Goal: Information Seeking & Learning: Find specific fact

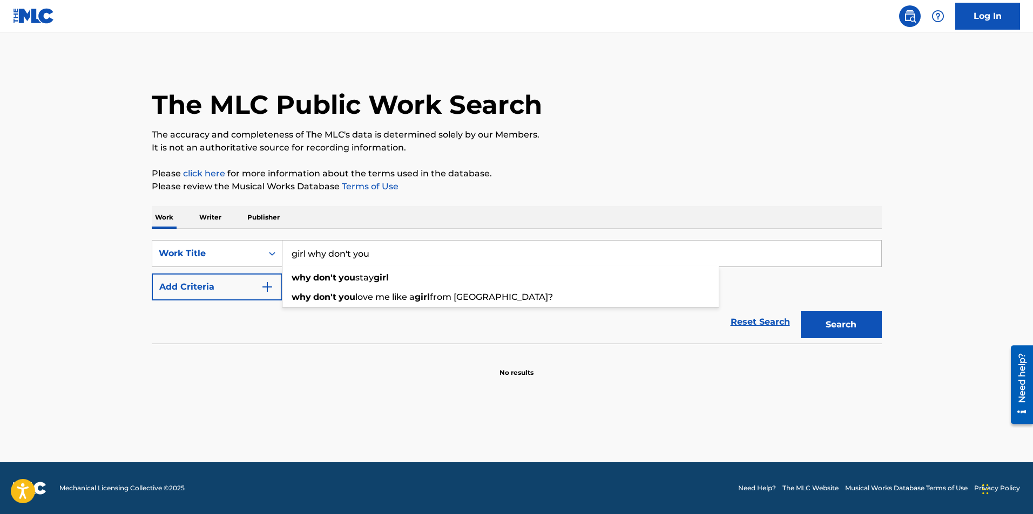
type input "girl why don't you"
click at [801, 311] on button "Search" at bounding box center [841, 324] width 81 height 27
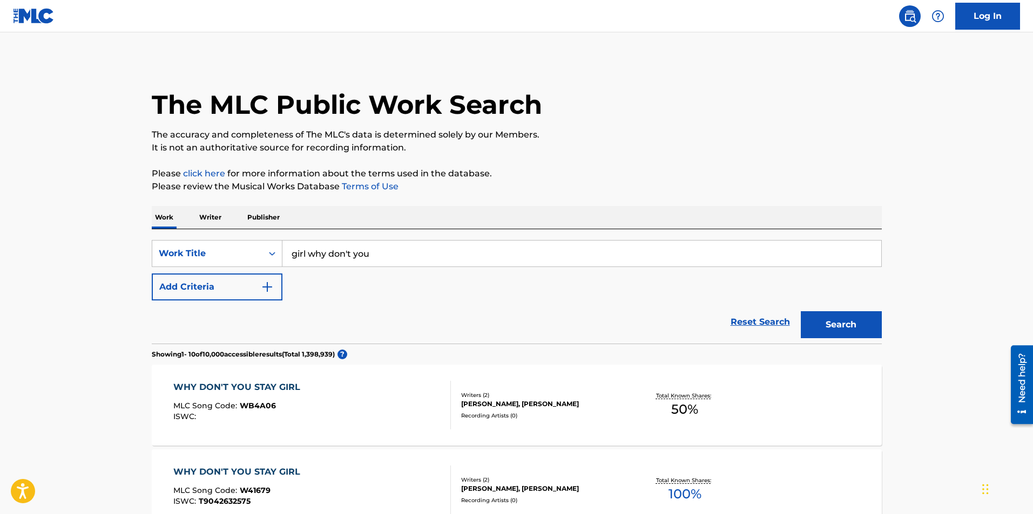
click at [265, 280] on button "Add Criteria" at bounding box center [217, 287] width 131 height 27
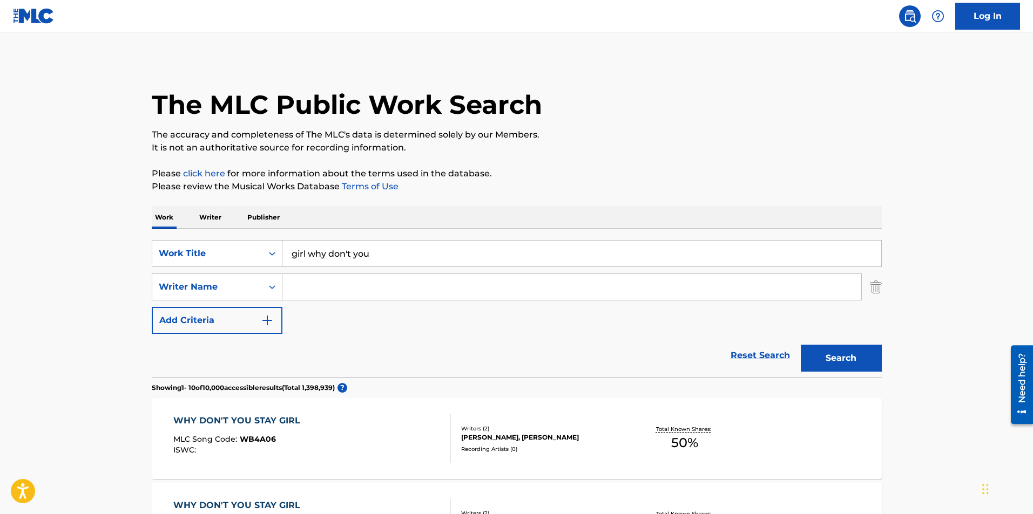
click at [320, 275] on input "Search Form" at bounding box center [571, 287] width 579 height 26
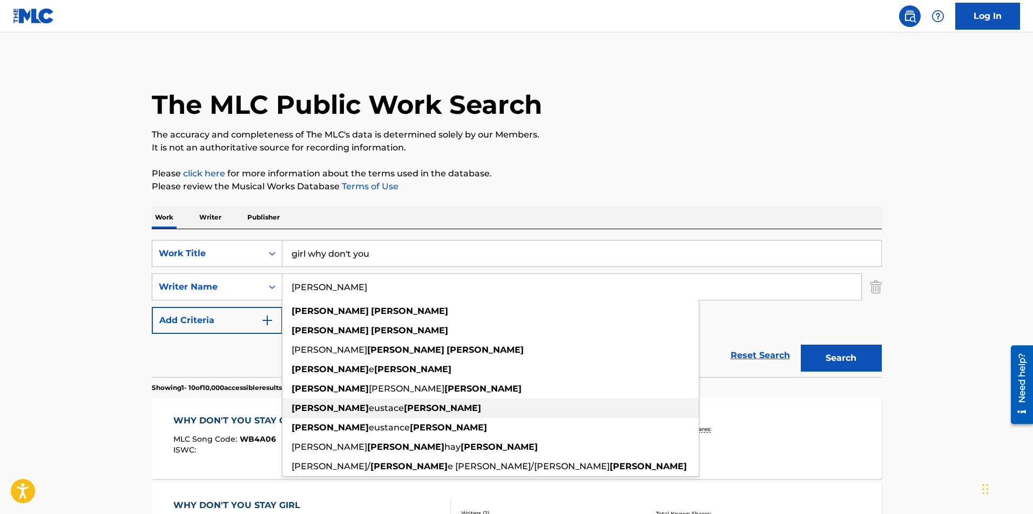
click at [293, 404] on strong "[PERSON_NAME]" at bounding box center [330, 408] width 77 height 10
type input "[PERSON_NAME]"
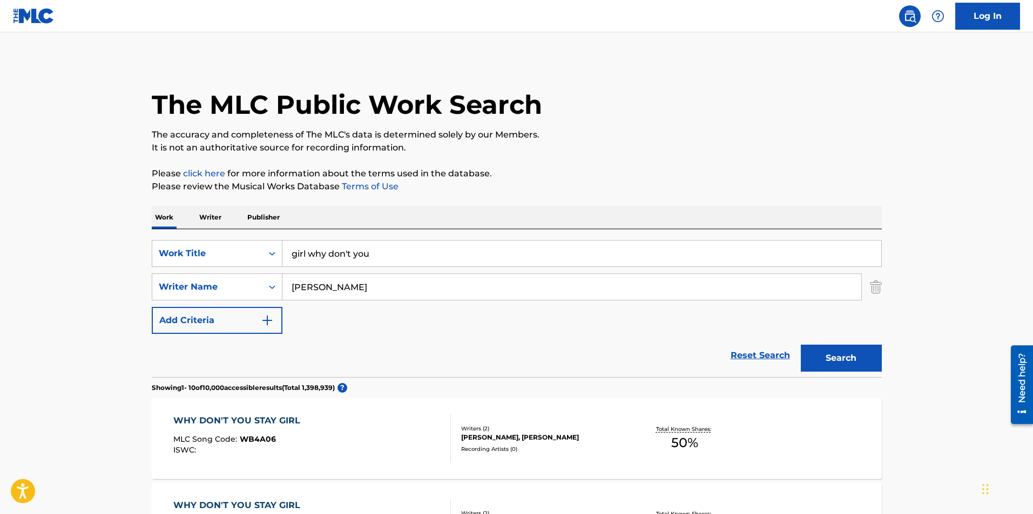
click at [855, 363] on button "Search" at bounding box center [841, 358] width 81 height 27
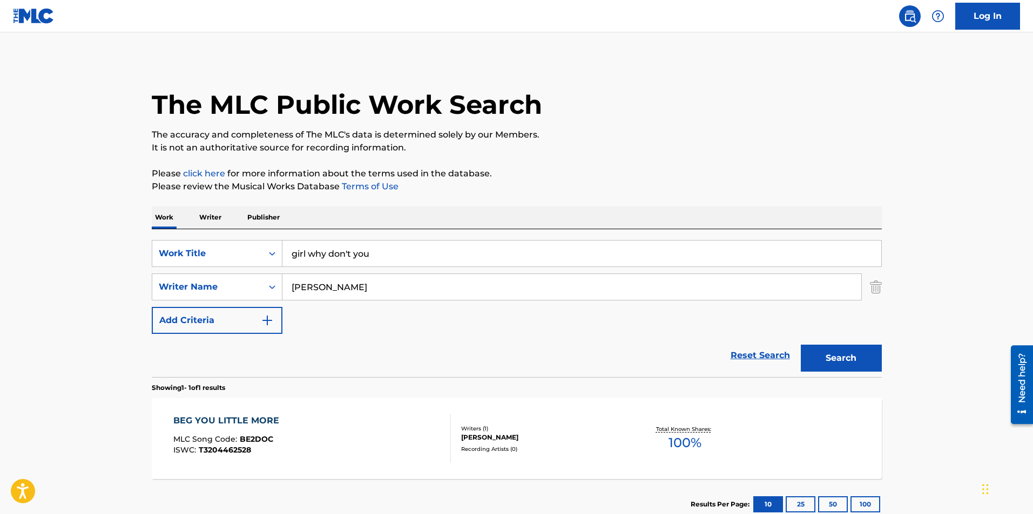
click at [66, 358] on main "The MLC Public Work Search The accuracy and completeness of The MLC's data is d…" at bounding box center [516, 283] width 1033 height 503
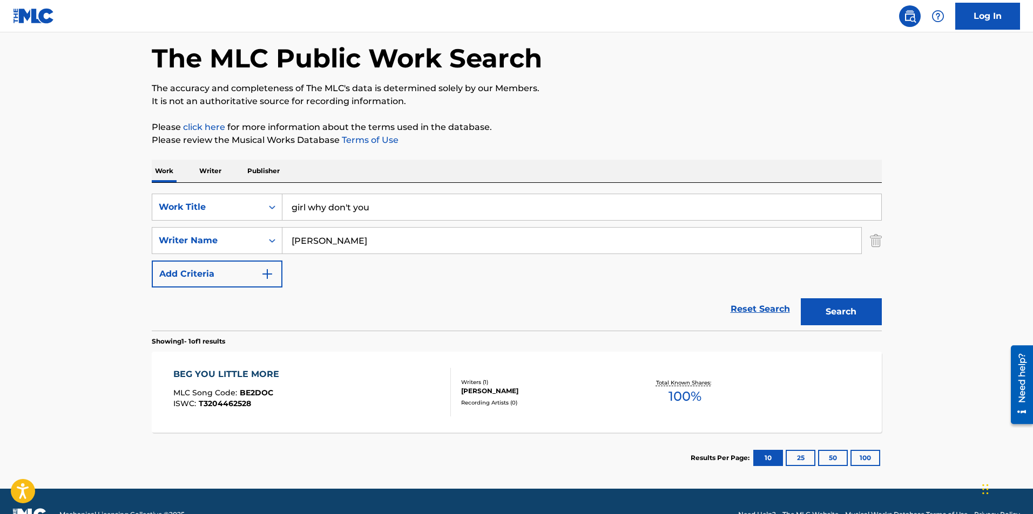
scroll to position [73, 0]
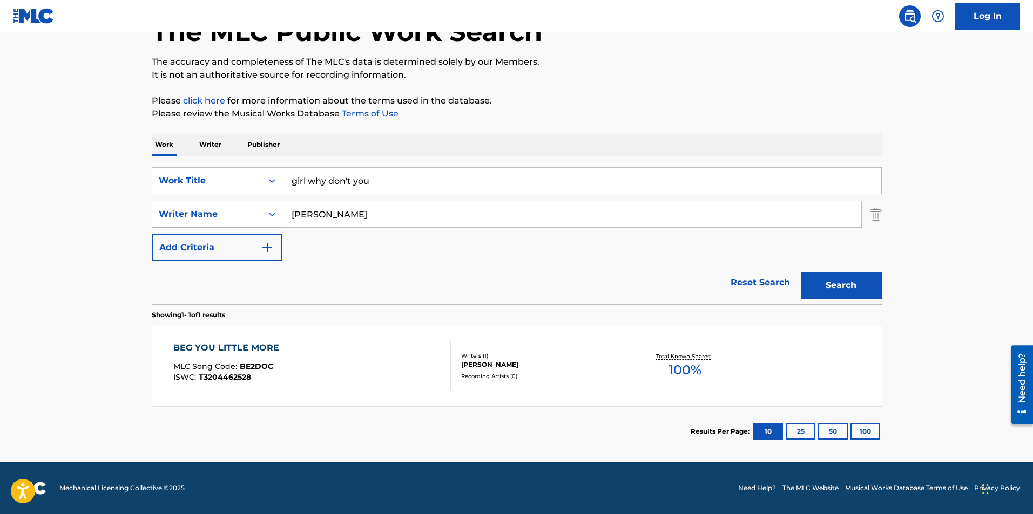
drag, startPoint x: 417, startPoint y: 214, endPoint x: 253, endPoint y: 212, distance: 164.7
click at [253, 212] on div "SearchWithCriteriaf8c96f38-d51b-4ebd-b416-e196a46ccf76 Writer Name [PERSON_NAME]" at bounding box center [517, 214] width 730 height 27
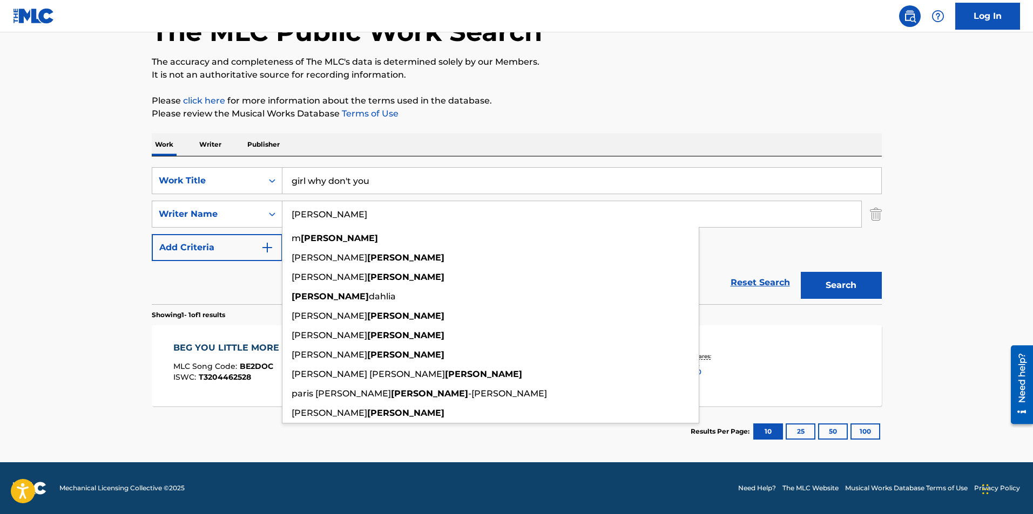
type input "[PERSON_NAME]"
click at [801, 272] on button "Search" at bounding box center [841, 285] width 81 height 27
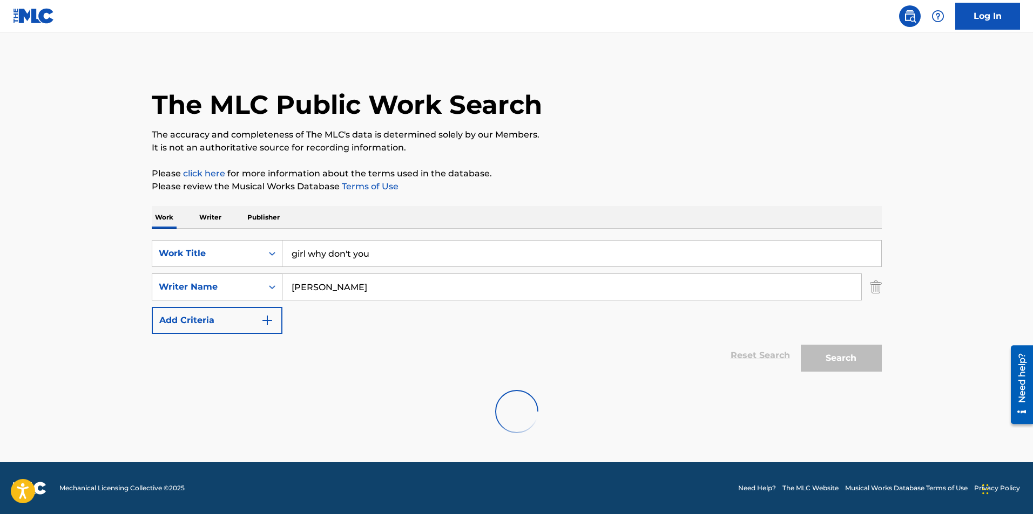
scroll to position [0, 0]
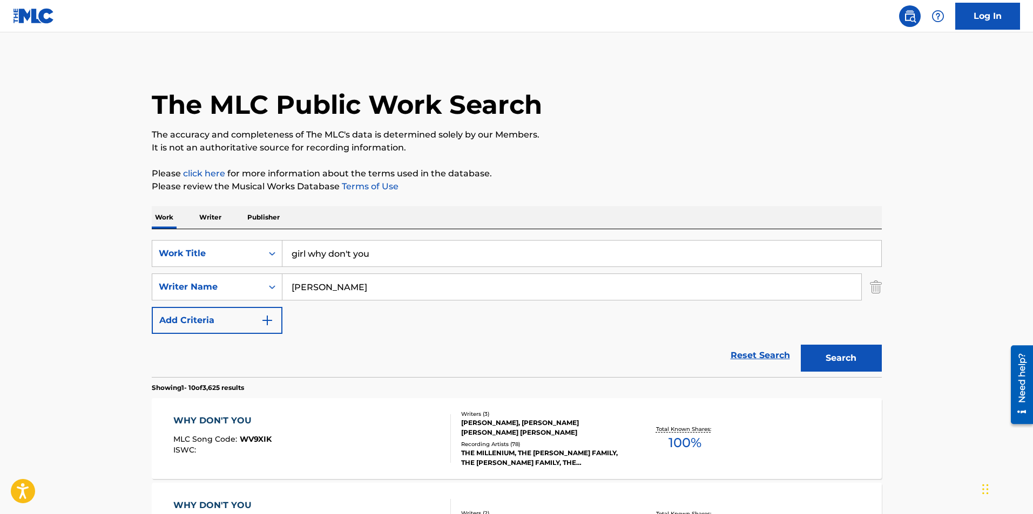
drag, startPoint x: 5, startPoint y: 344, endPoint x: 12, endPoint y: 349, distance: 8.1
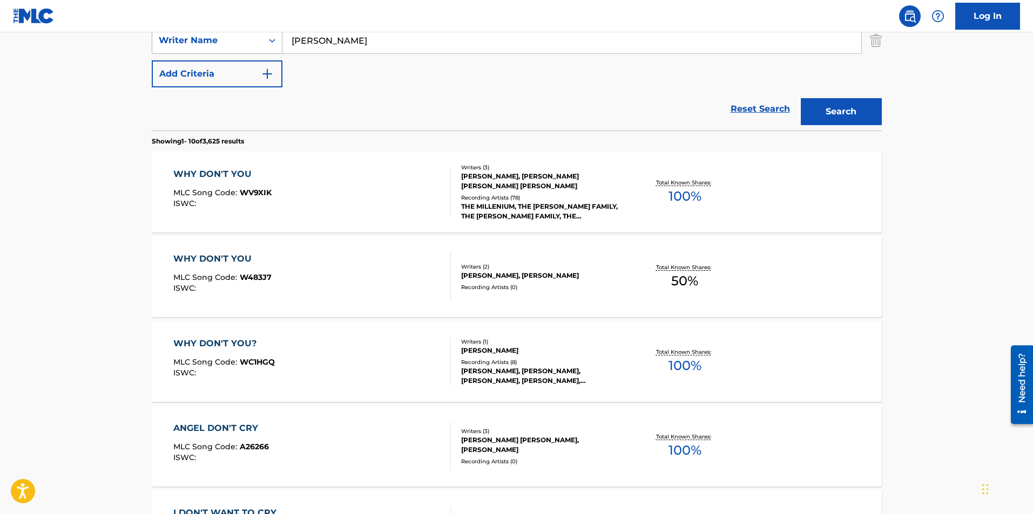
scroll to position [281, 0]
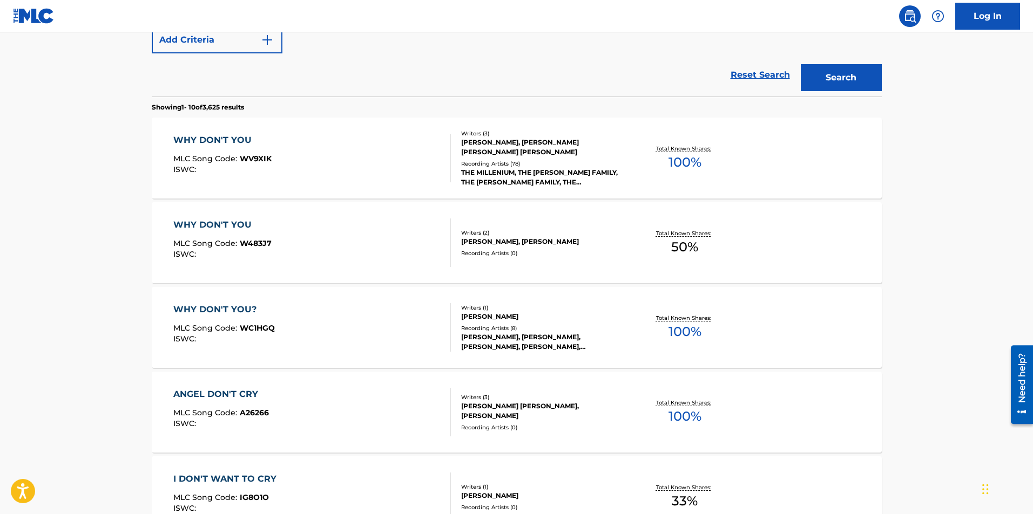
click at [272, 42] on img "Search Form" at bounding box center [267, 39] width 13 height 13
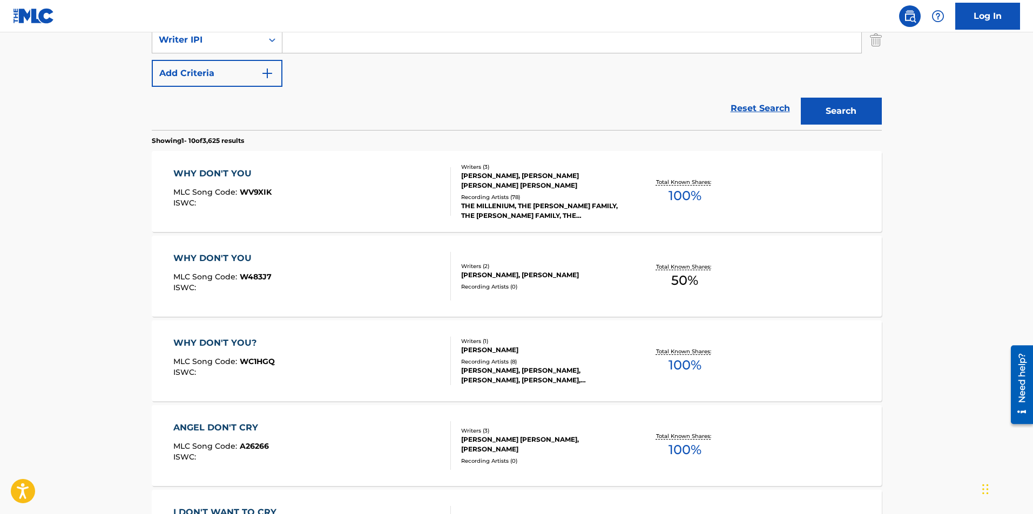
scroll to position [0, 0]
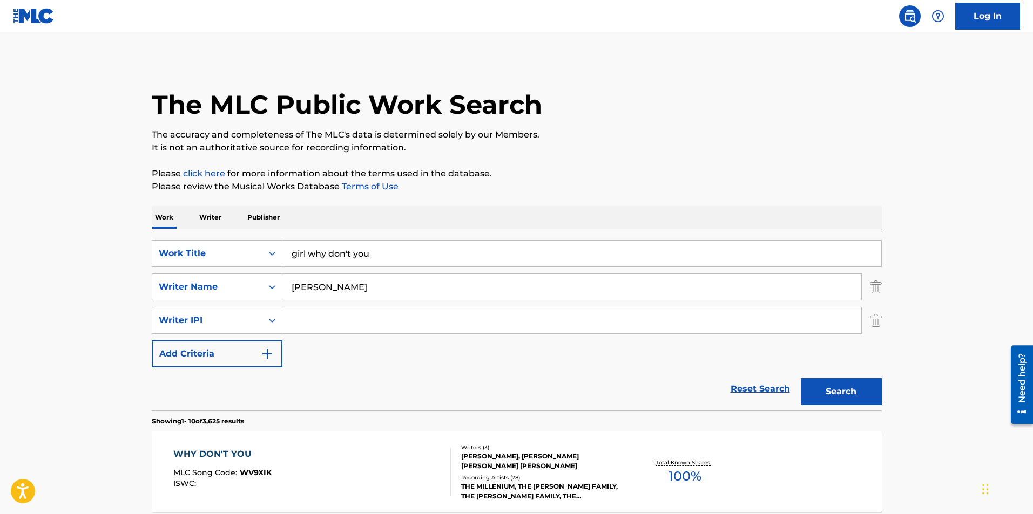
click at [259, 213] on p "Publisher" at bounding box center [263, 217] width 39 height 23
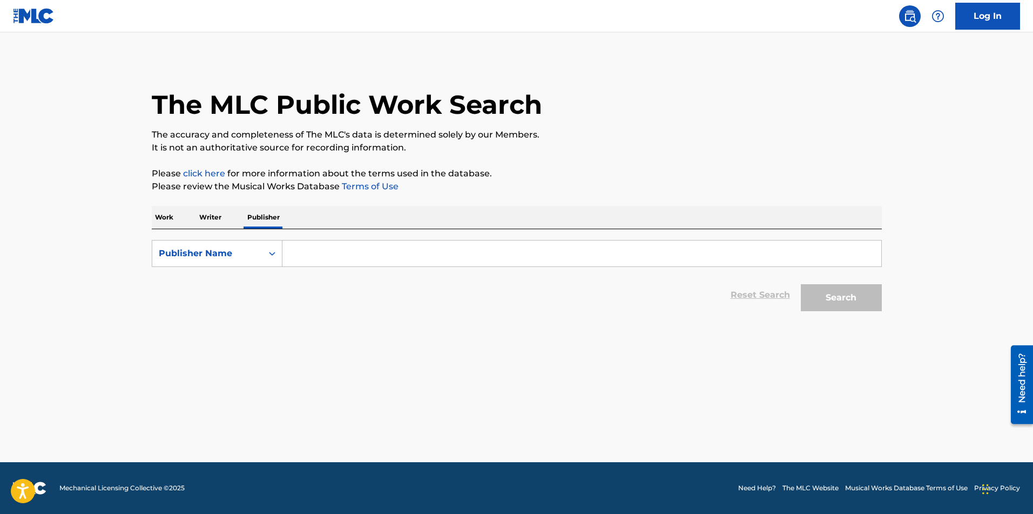
click at [397, 254] on input "Search Form" at bounding box center [581, 254] width 599 height 26
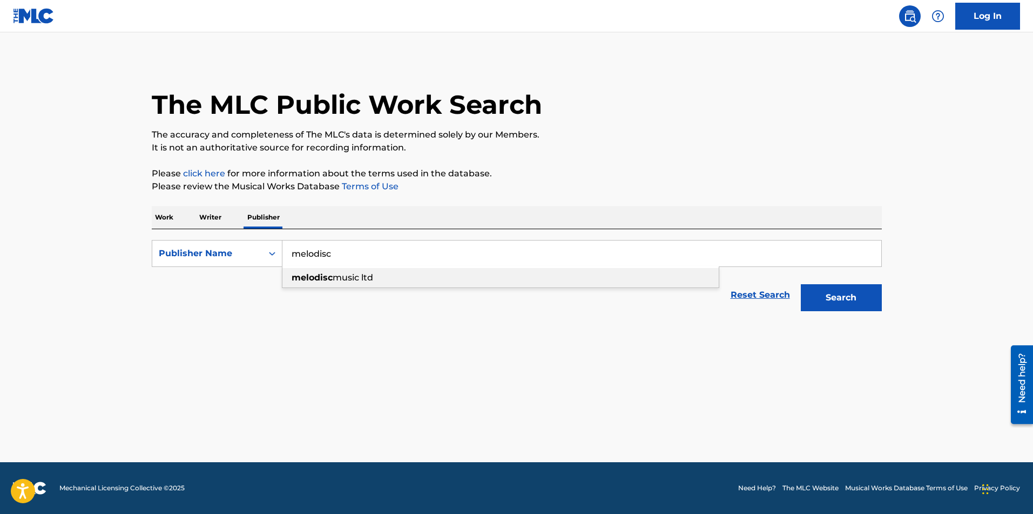
click at [323, 279] on strong "melodisc" at bounding box center [312, 278] width 41 height 10
type input "melodisc music ltd"
click at [860, 305] on button "Search" at bounding box center [841, 298] width 81 height 27
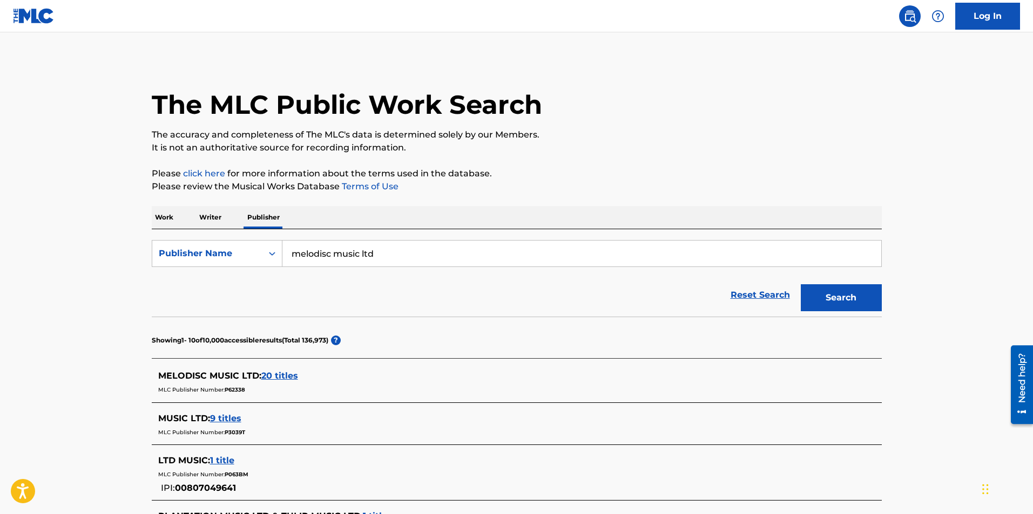
click at [67, 242] on main "The MLC Public Work Search The accuracy and completeness of The MLC's data is d…" at bounding box center [516, 460] width 1033 height 856
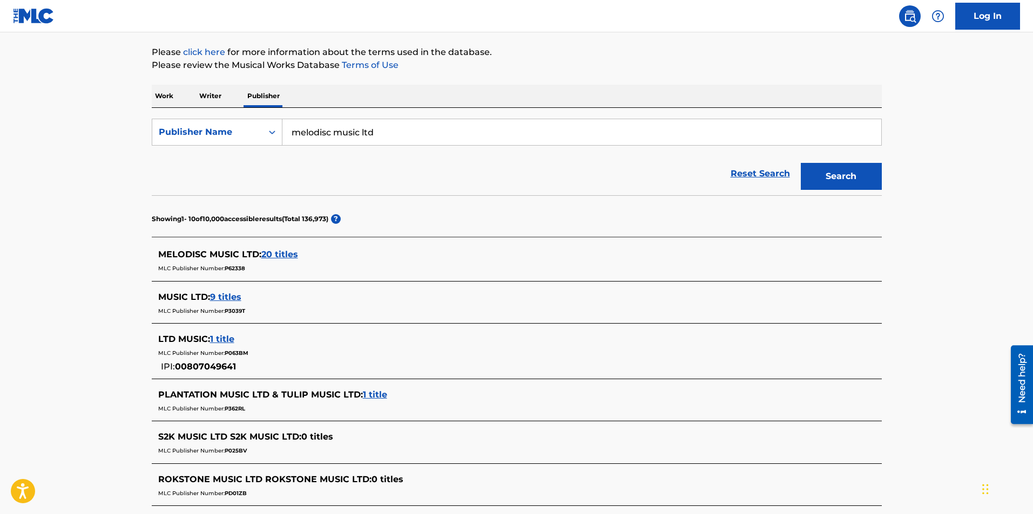
scroll to position [130, 0]
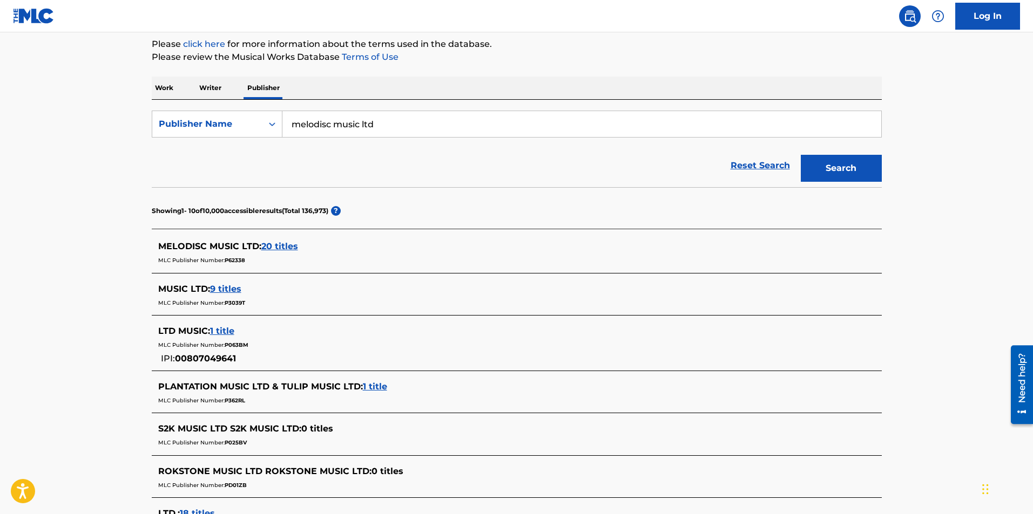
click at [285, 246] on span "20 titles" at bounding box center [279, 246] width 37 height 10
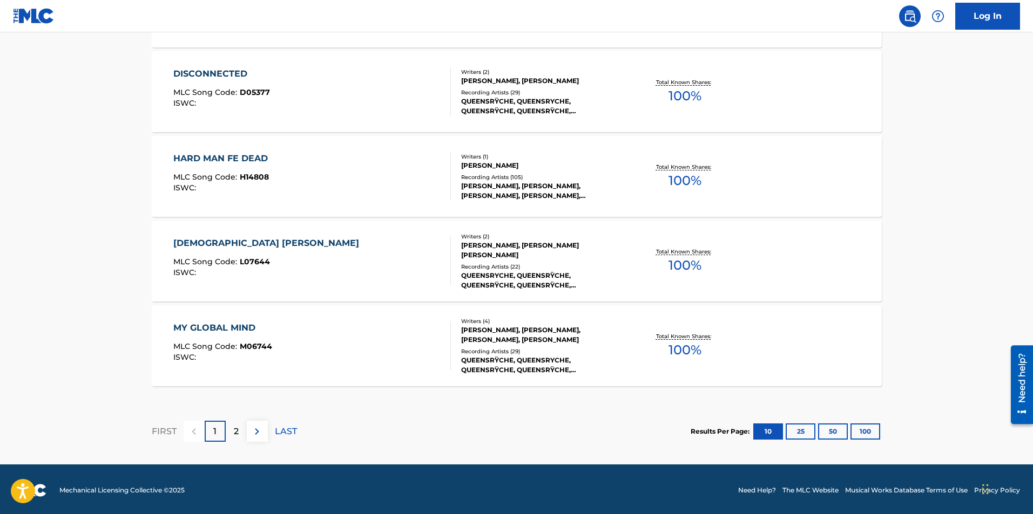
scroll to position [851, 0]
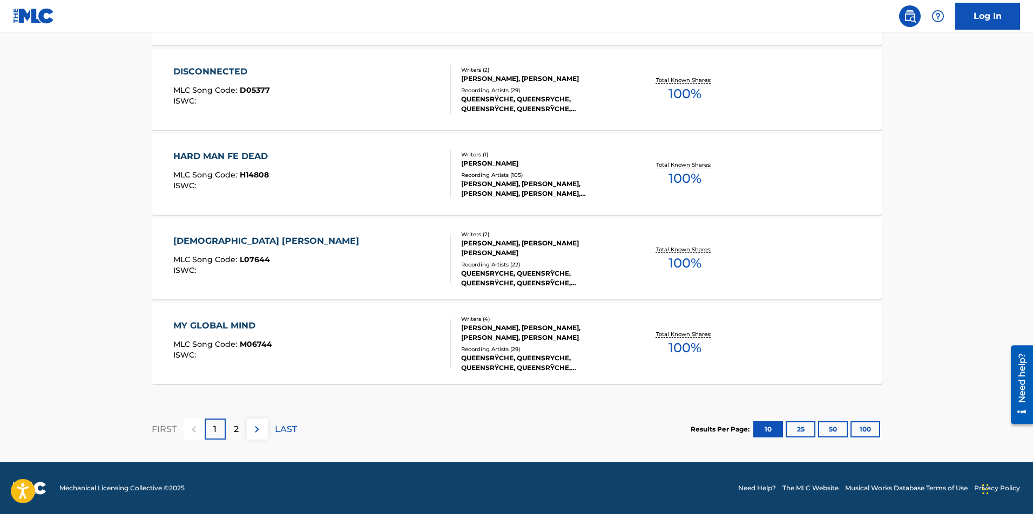
click at [871, 437] on button "100" at bounding box center [865, 430] width 30 height 16
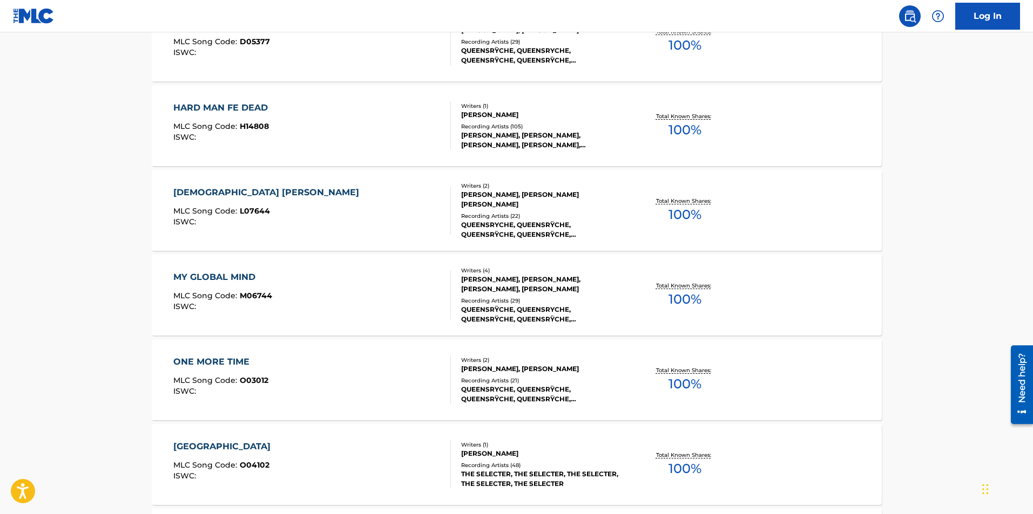
scroll to position [0, 0]
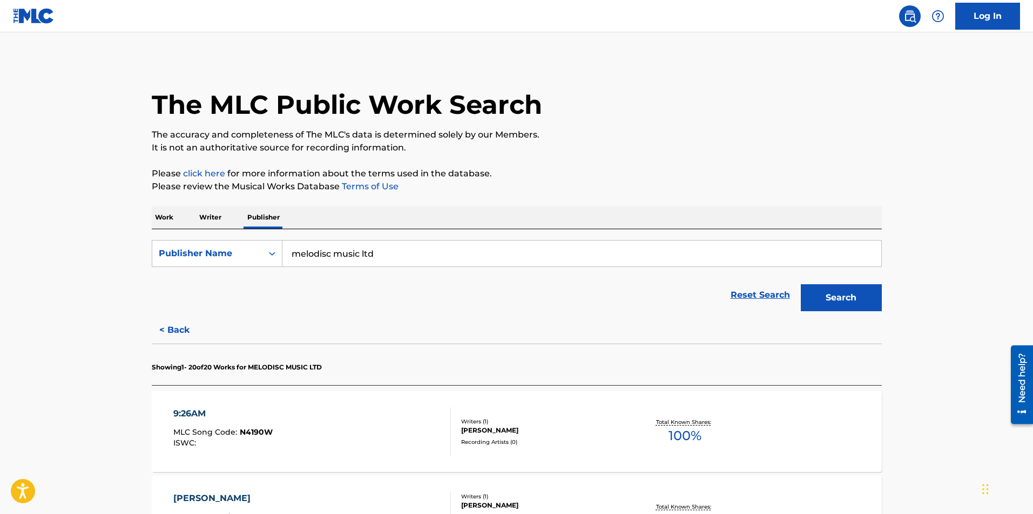
click at [185, 207] on div "Work Writer Publisher" at bounding box center [517, 217] width 730 height 23
click at [171, 212] on p "Work" at bounding box center [164, 217] width 25 height 23
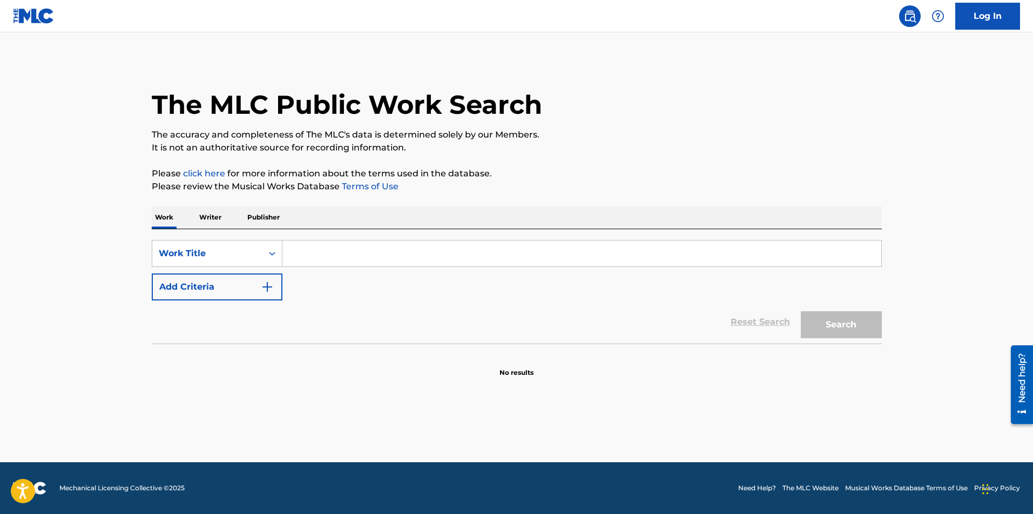
click at [338, 248] on input "Search Form" at bounding box center [581, 254] width 599 height 26
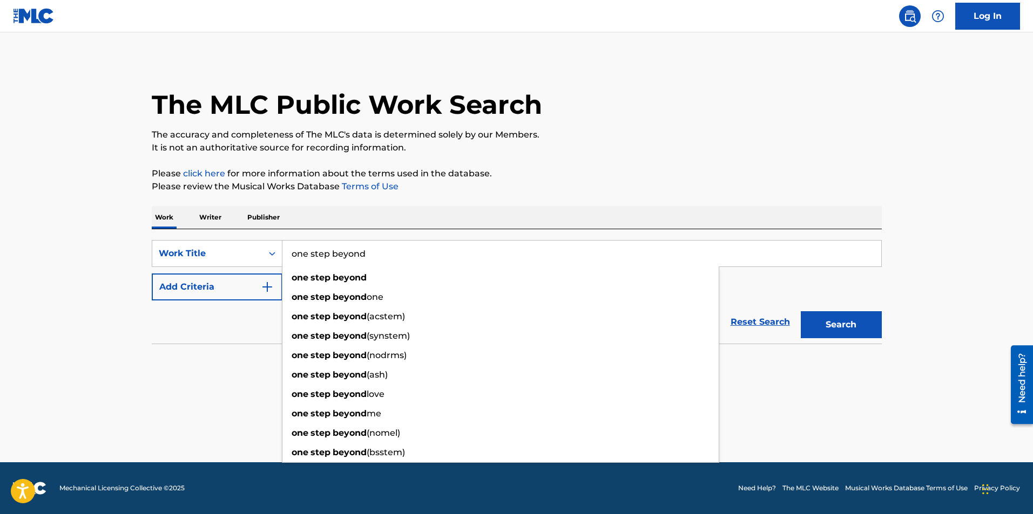
type input "one step beyond"
click at [801, 311] on button "Search" at bounding box center [841, 324] width 81 height 27
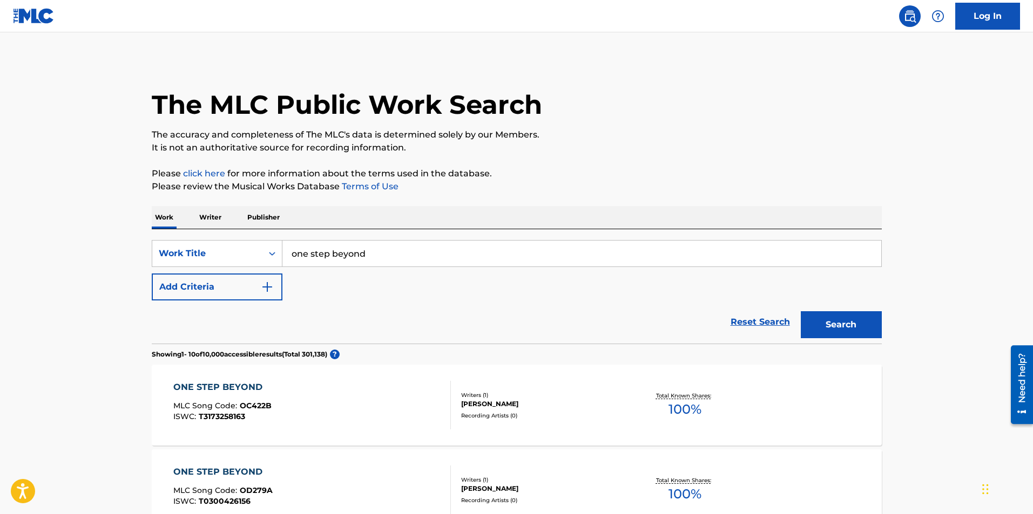
click at [208, 283] on button "Add Criteria" at bounding box center [217, 287] width 131 height 27
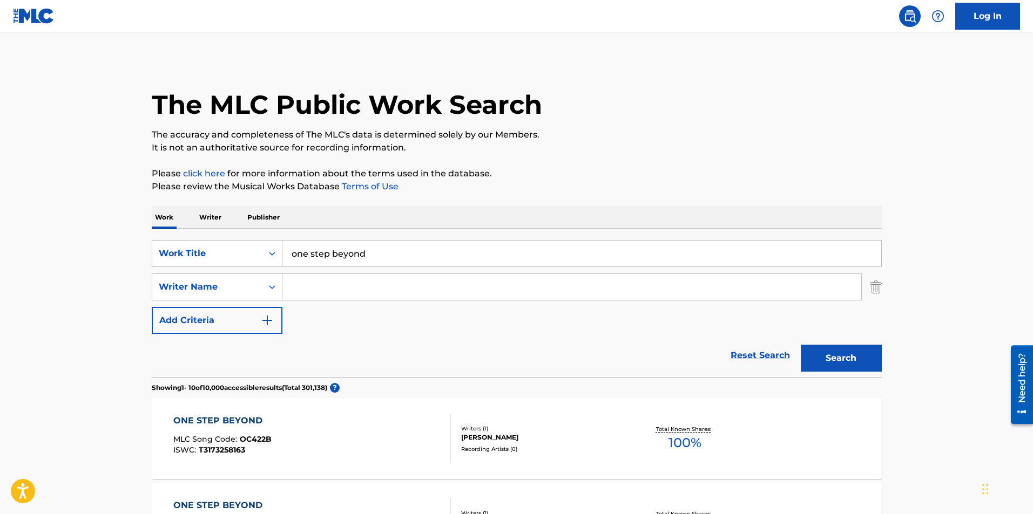
click at [304, 289] on input "Search Form" at bounding box center [571, 287] width 579 height 26
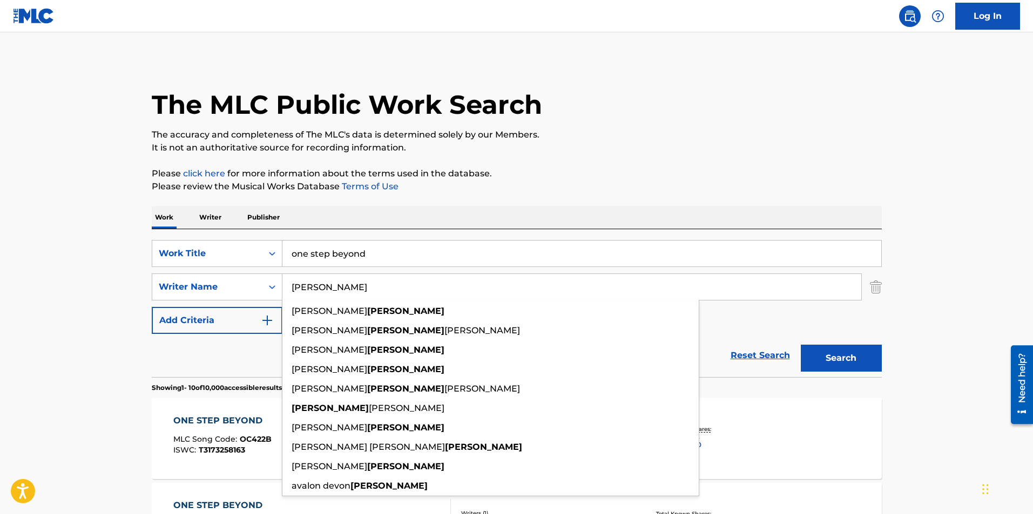
type input "[PERSON_NAME]"
click at [801, 345] on button "Search" at bounding box center [841, 358] width 81 height 27
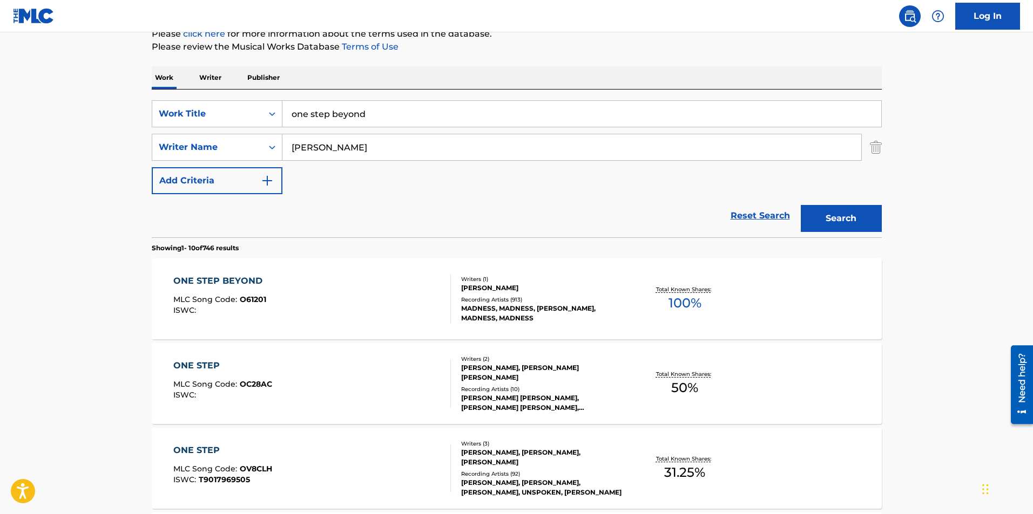
scroll to position [151, 0]
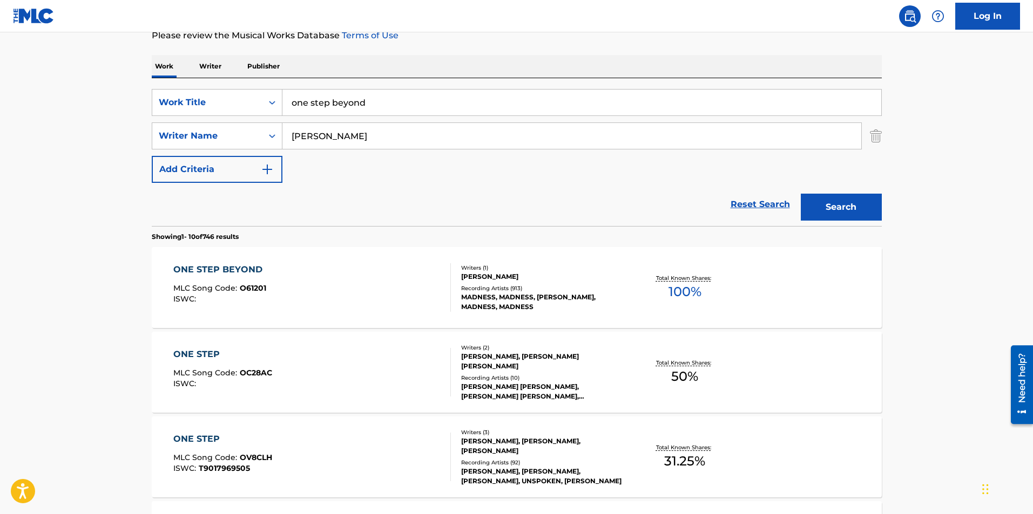
click at [206, 268] on div "ONE STEP BEYOND" at bounding box center [220, 269] width 94 height 13
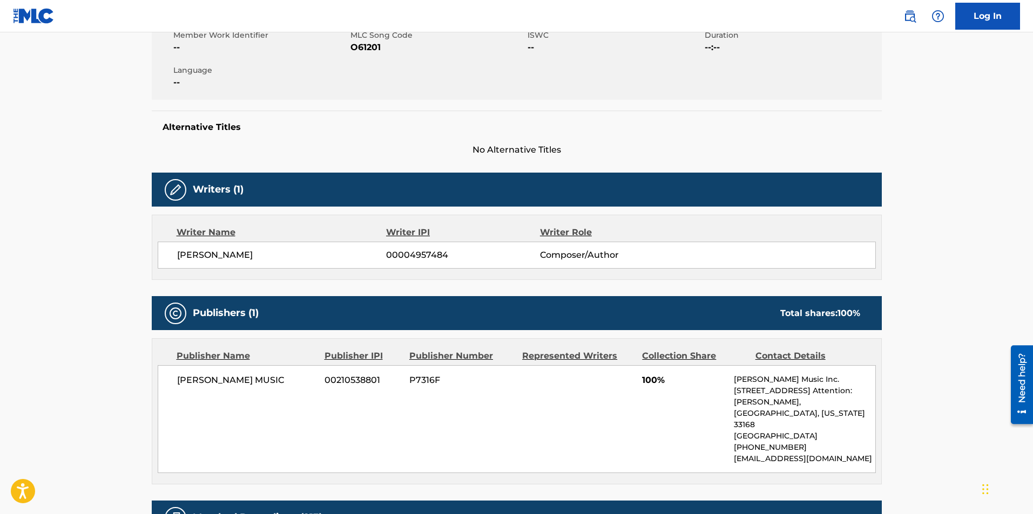
scroll to position [238, 0]
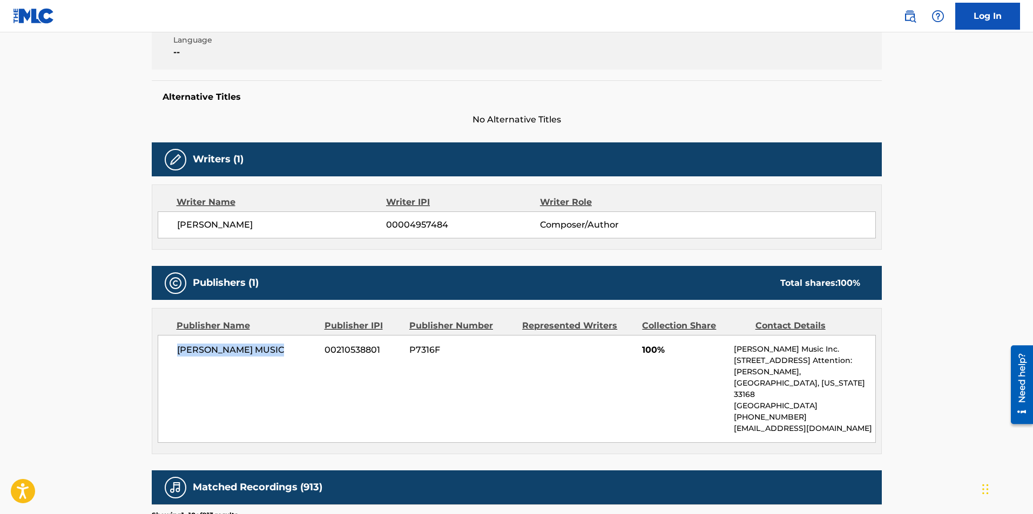
drag, startPoint x: 178, startPoint y: 350, endPoint x: 301, endPoint y: 351, distance: 123.1
click at [301, 351] on span "[PERSON_NAME] MUSIC" at bounding box center [247, 350] width 140 height 13
copy span "[PERSON_NAME] MUSIC"
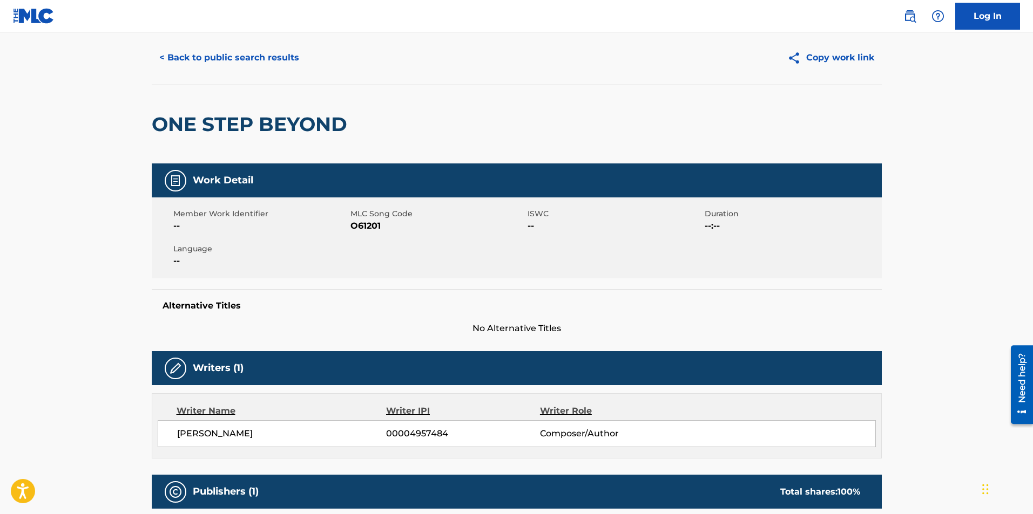
scroll to position [0, 0]
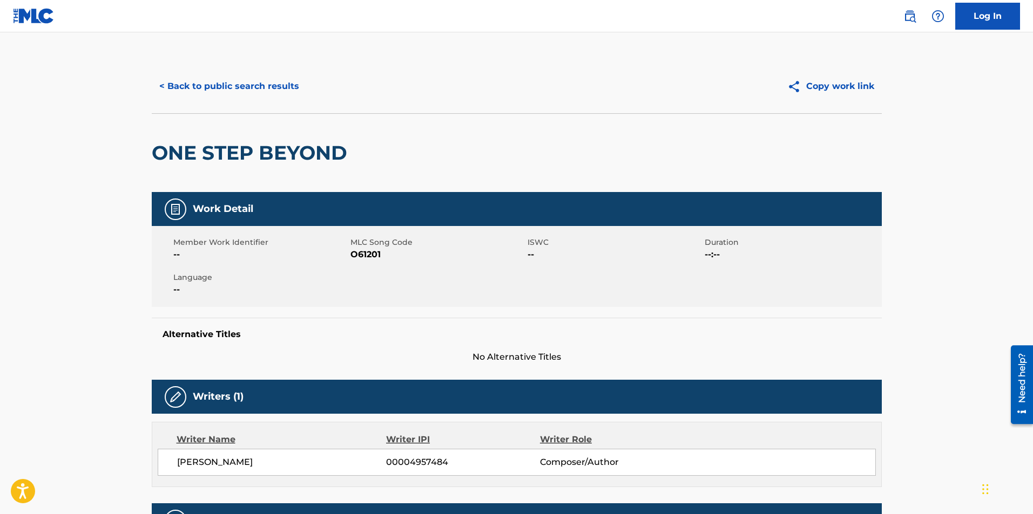
click at [219, 86] on button "< Back to public search results" at bounding box center [229, 86] width 155 height 27
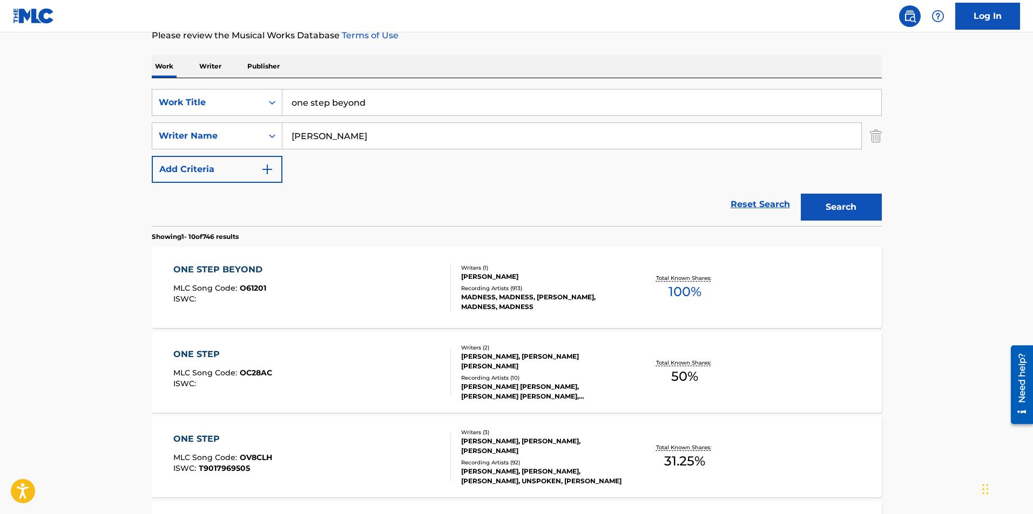
click at [261, 61] on p "Publisher" at bounding box center [263, 66] width 39 height 23
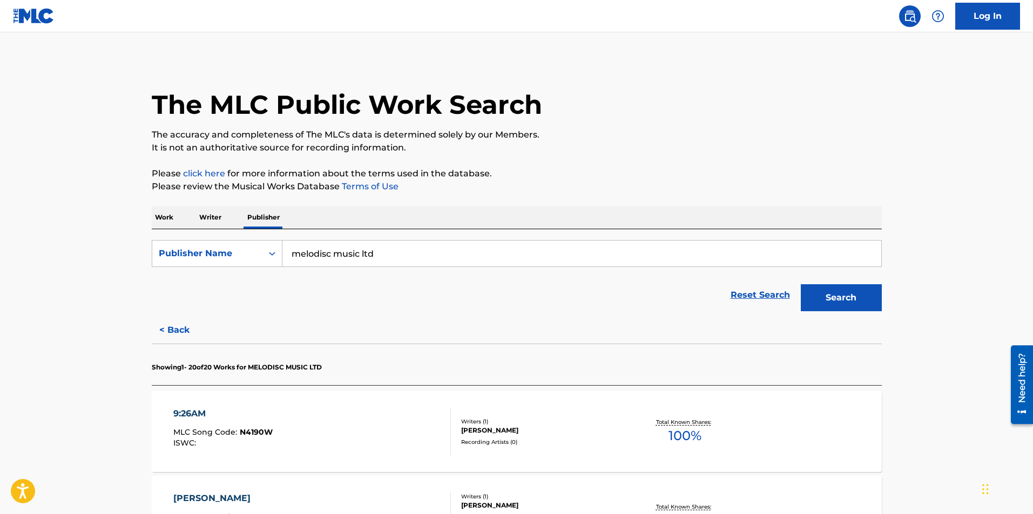
drag, startPoint x: 419, startPoint y: 253, endPoint x: 244, endPoint y: 238, distance: 175.6
click at [244, 238] on div "SearchWithCriteriadb6aae71-8076-4dfa-ba62-47dc7947d16c Publisher Name melodisc …" at bounding box center [517, 272] width 730 height 87
paste input "[PERSON_NAME] MUSIC"
click at [312, 276] on strong "prince" at bounding box center [306, 278] width 29 height 10
type input "[PERSON_NAME] music"
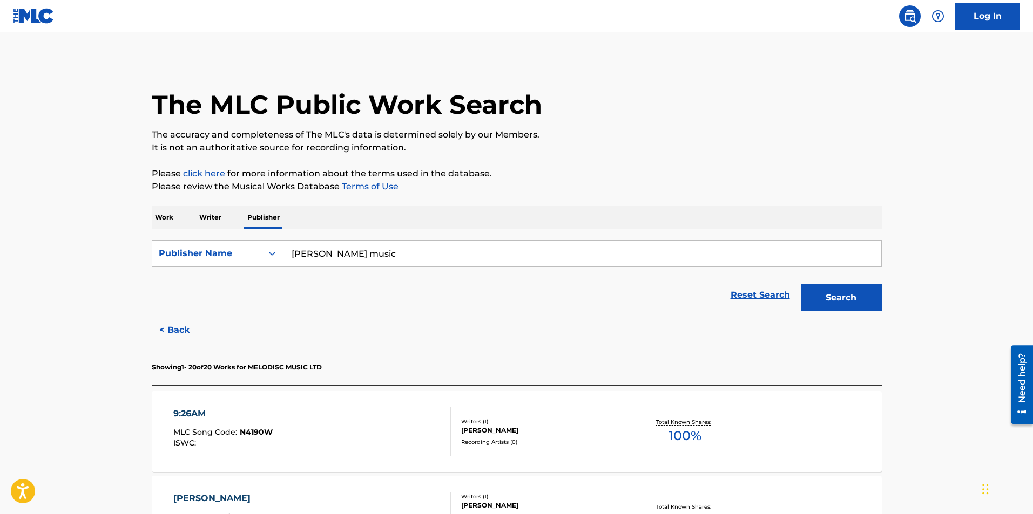
click at [838, 295] on button "Search" at bounding box center [841, 298] width 81 height 27
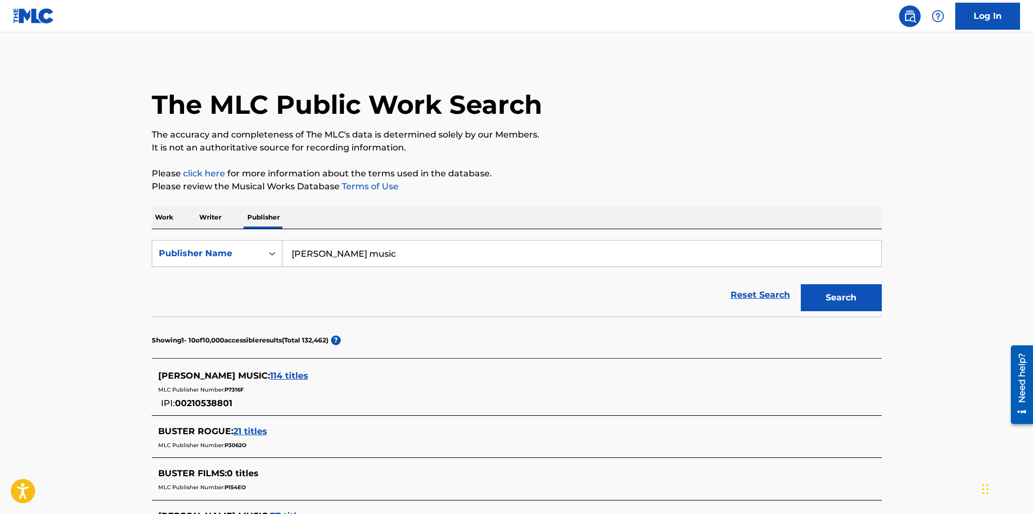
click at [68, 292] on main "The MLC Public Work Search The accuracy and completeness of The MLC's data is d…" at bounding box center [516, 460] width 1033 height 856
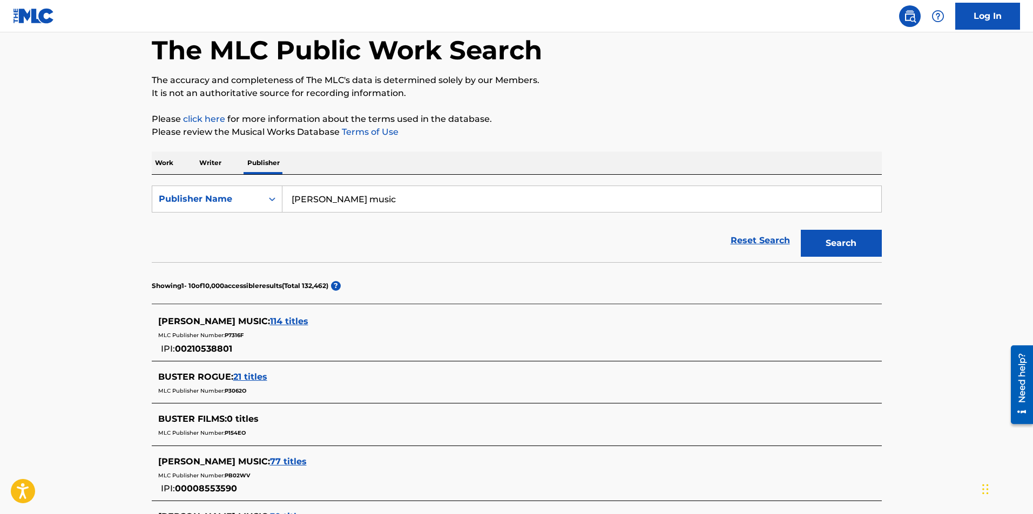
scroll to position [86, 0]
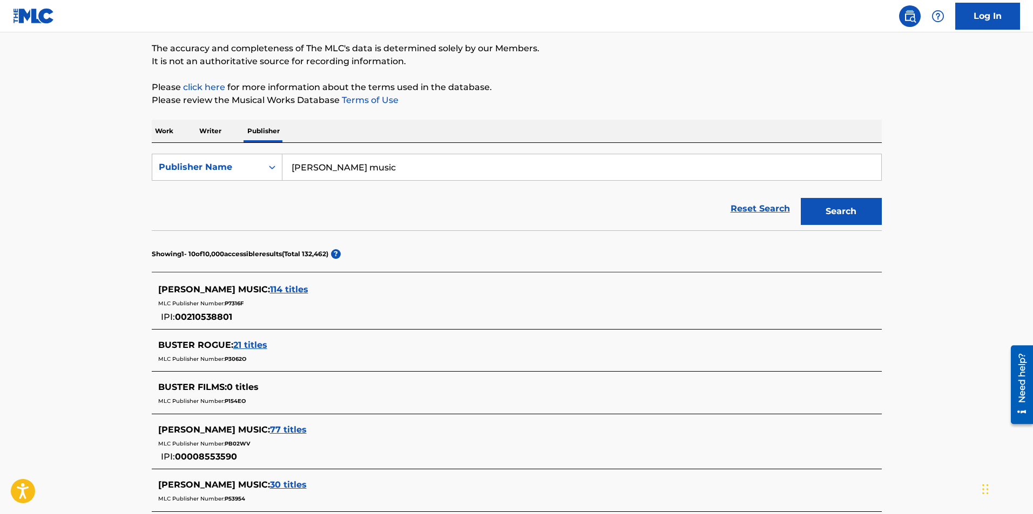
click at [278, 289] on span "114 titles" at bounding box center [289, 290] width 38 height 10
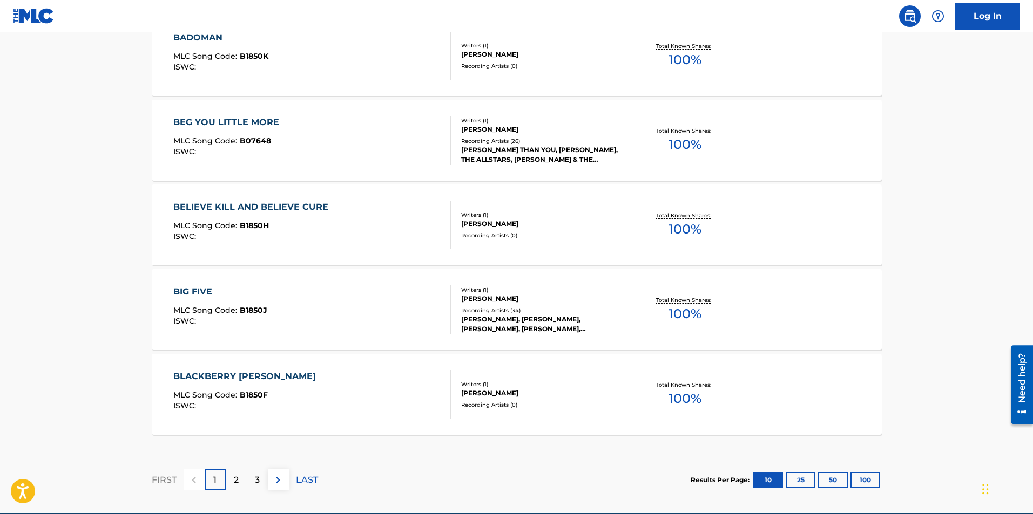
scroll to position [851, 0]
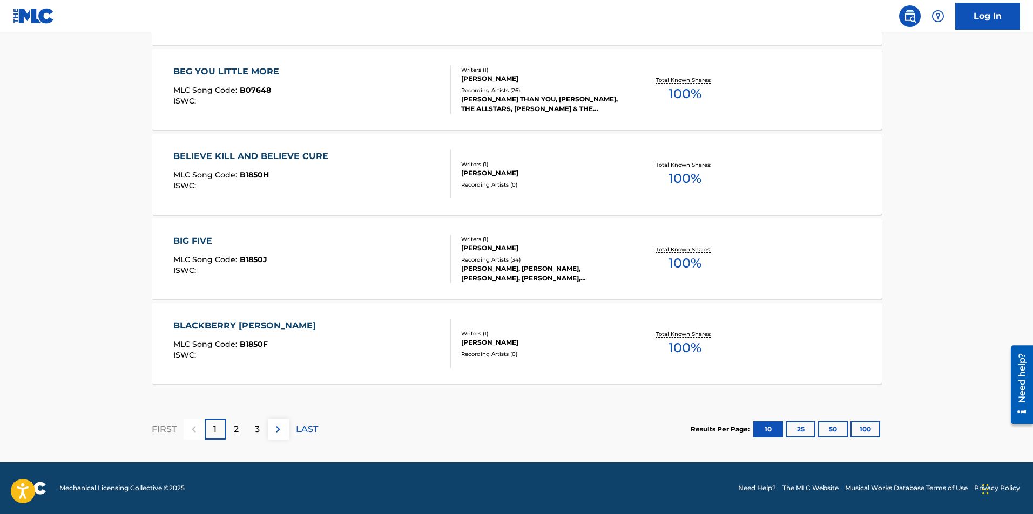
click at [866, 428] on button "100" at bounding box center [865, 430] width 30 height 16
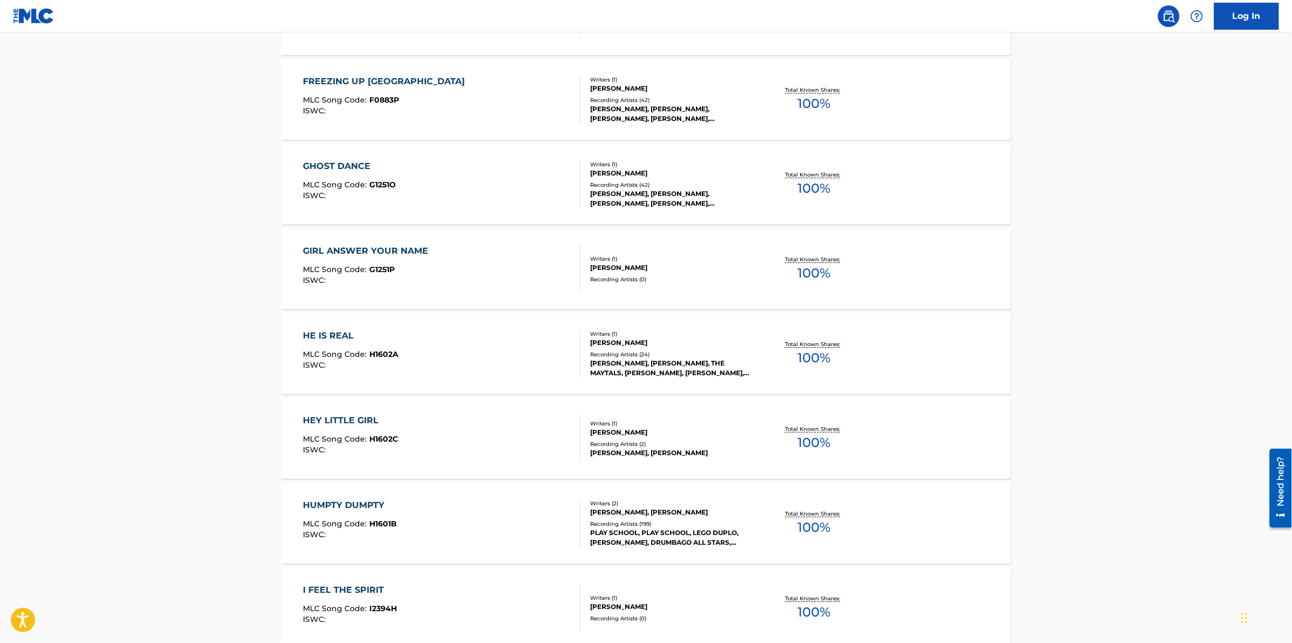
scroll to position [3080, 0]
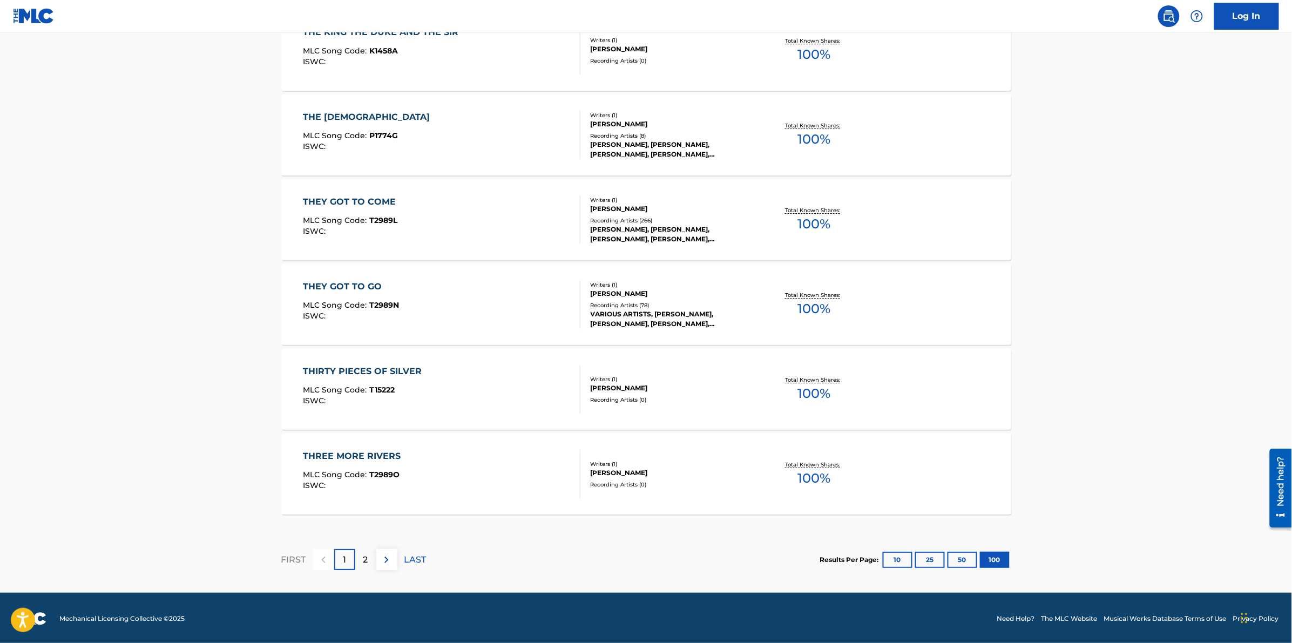
scroll to position [8350, 0]
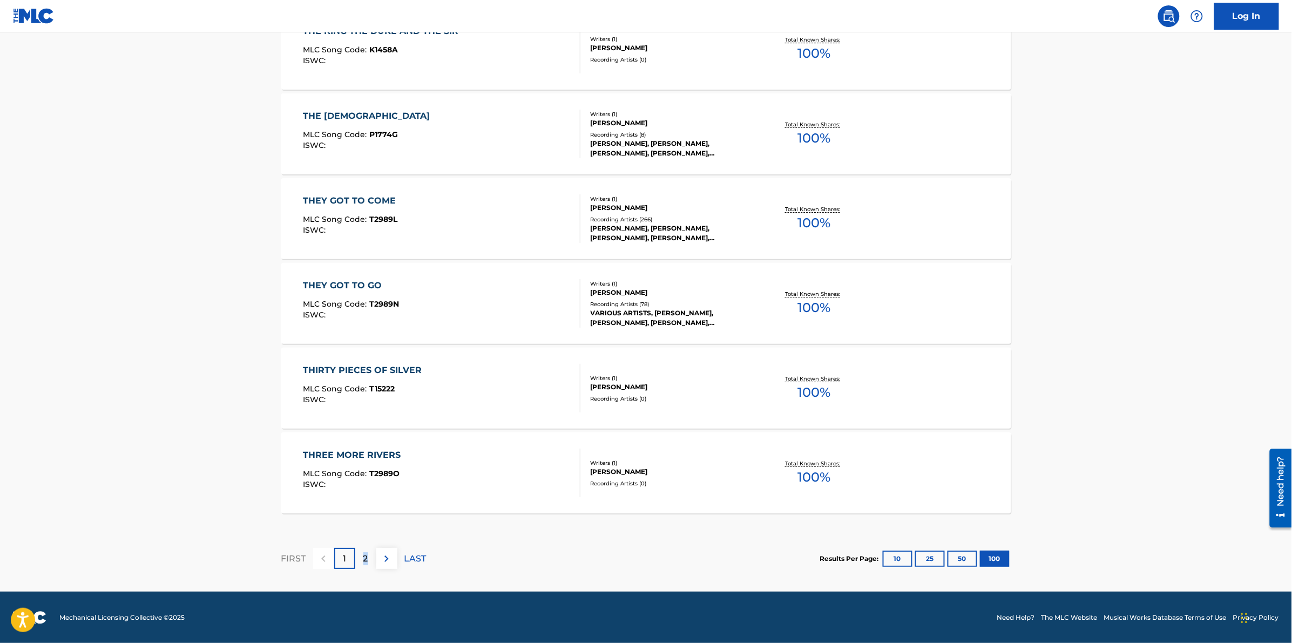
click at [370, 514] on div "FIRST 1 2 LAST" at bounding box center [353, 559] width 145 height 56
click at [364, 514] on div "2" at bounding box center [365, 558] width 21 height 21
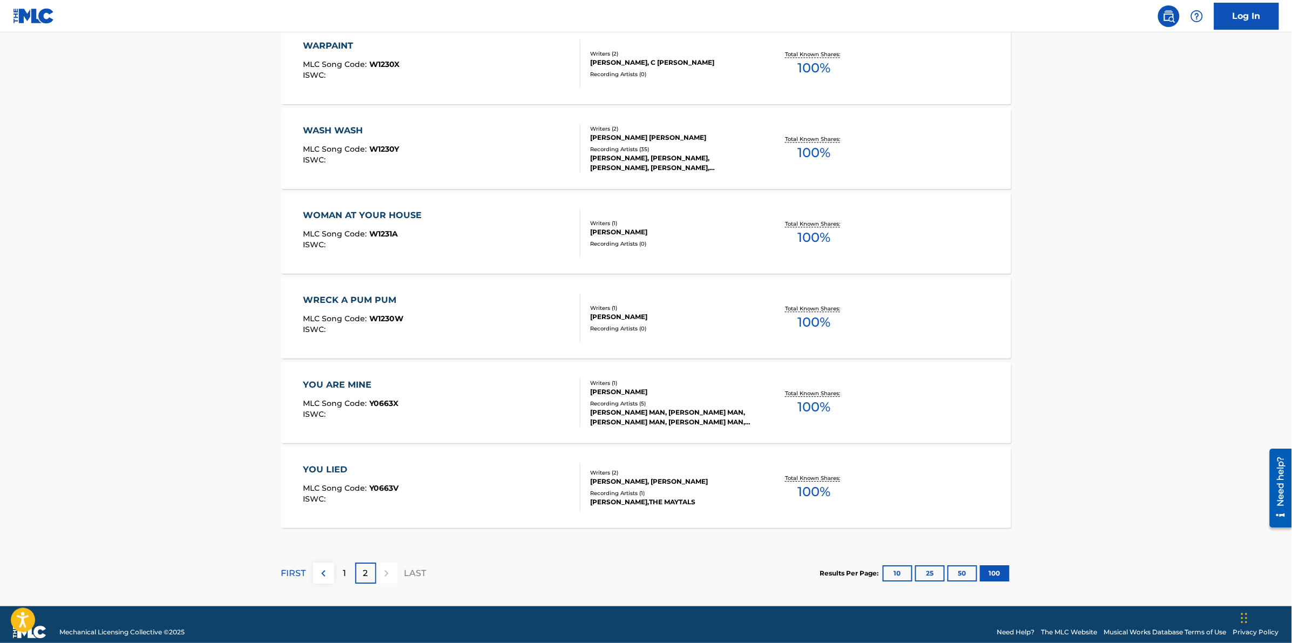
scroll to position [1061, 0]
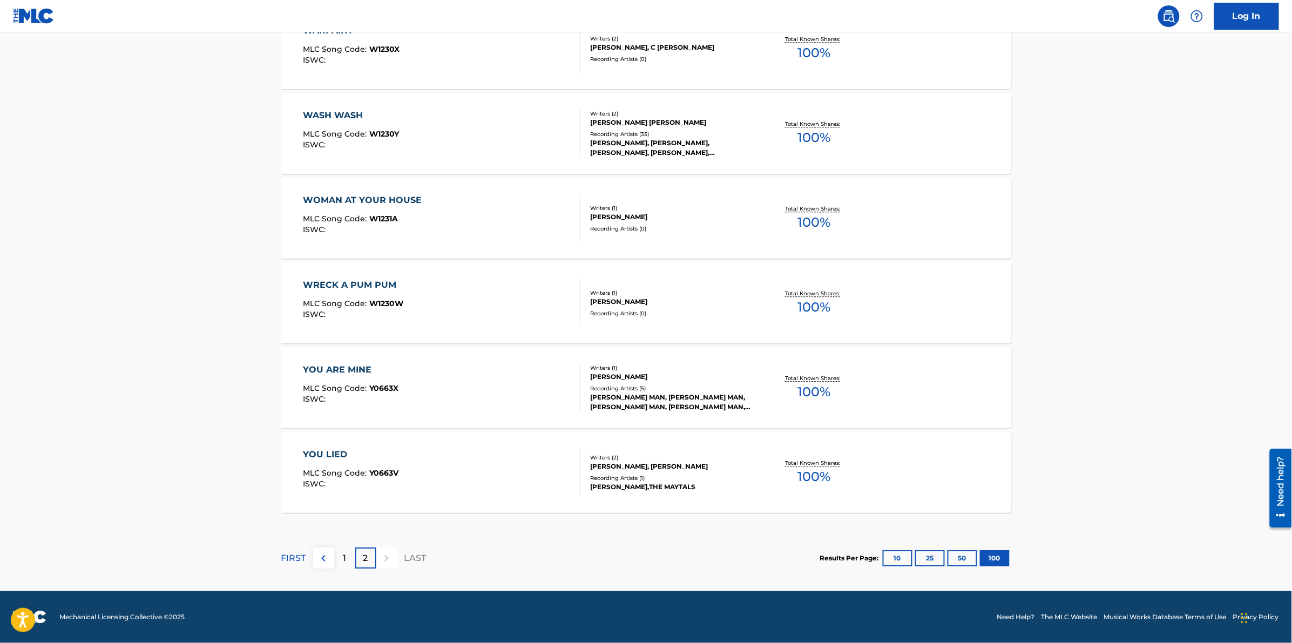
click at [343, 514] on p "1" at bounding box center [344, 558] width 3 height 13
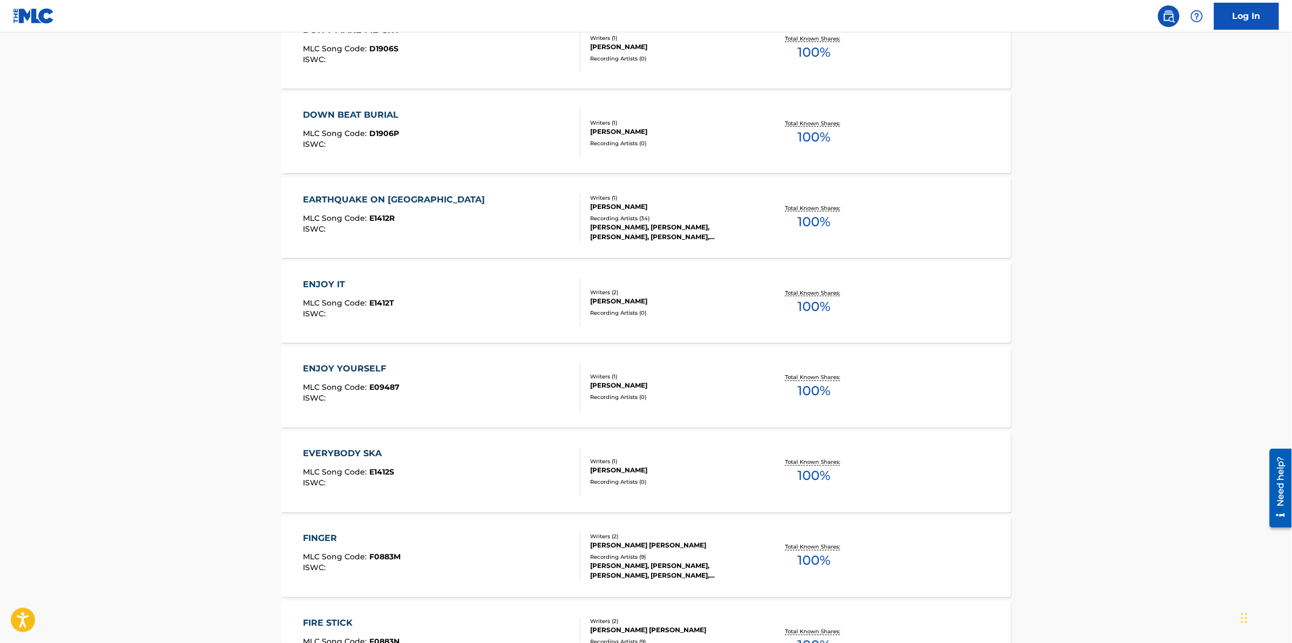
scroll to position [2810, 0]
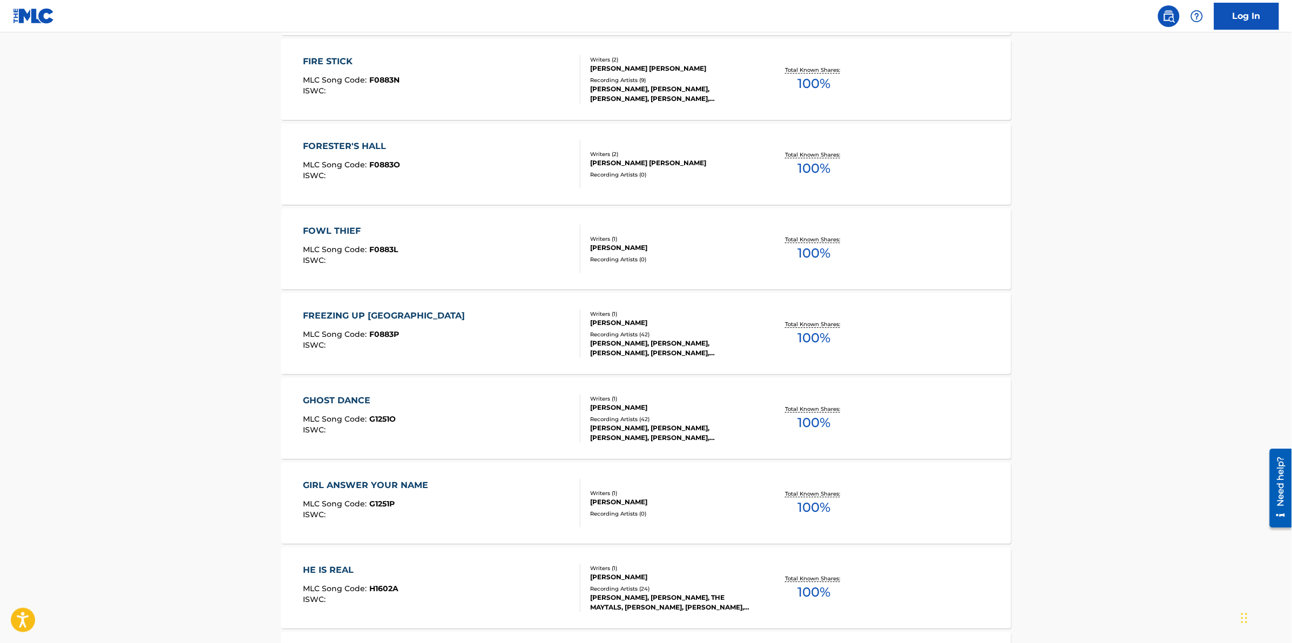
click at [321, 489] on div "GIRL ANSWER YOUR NAME" at bounding box center [368, 485] width 131 height 13
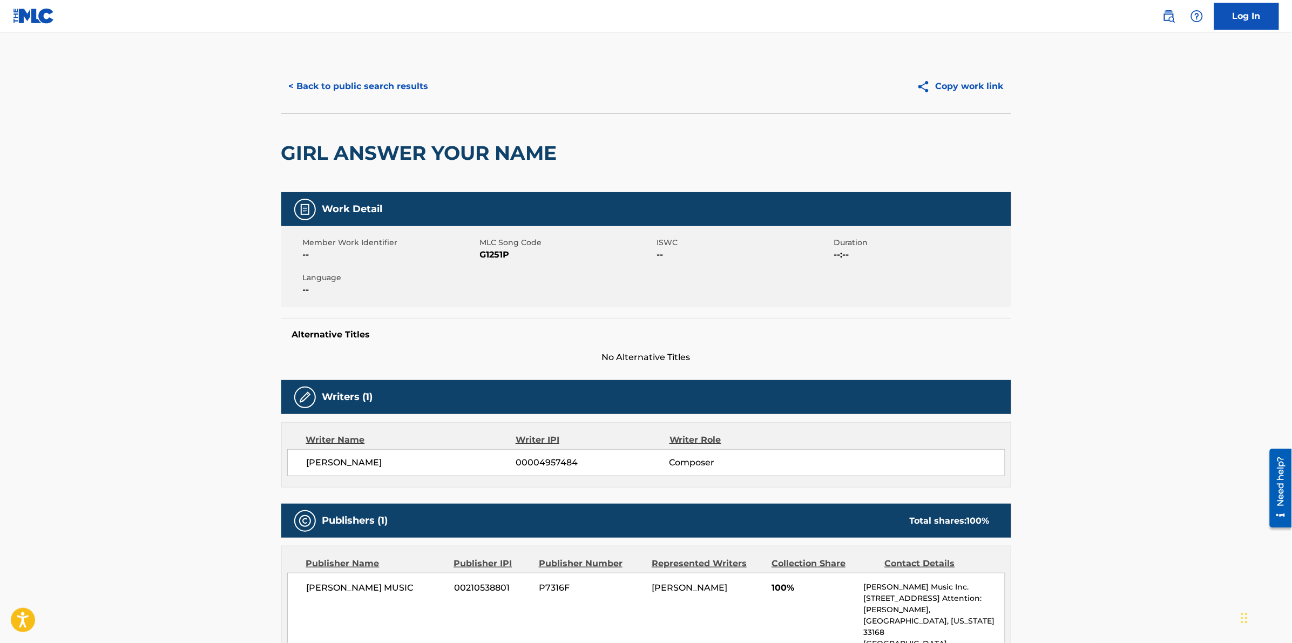
click at [142, 341] on main "< Back to public search results Copy work link GIRL ANSWER YOUR NAME Work Detai…" at bounding box center [646, 412] width 1292 height 761
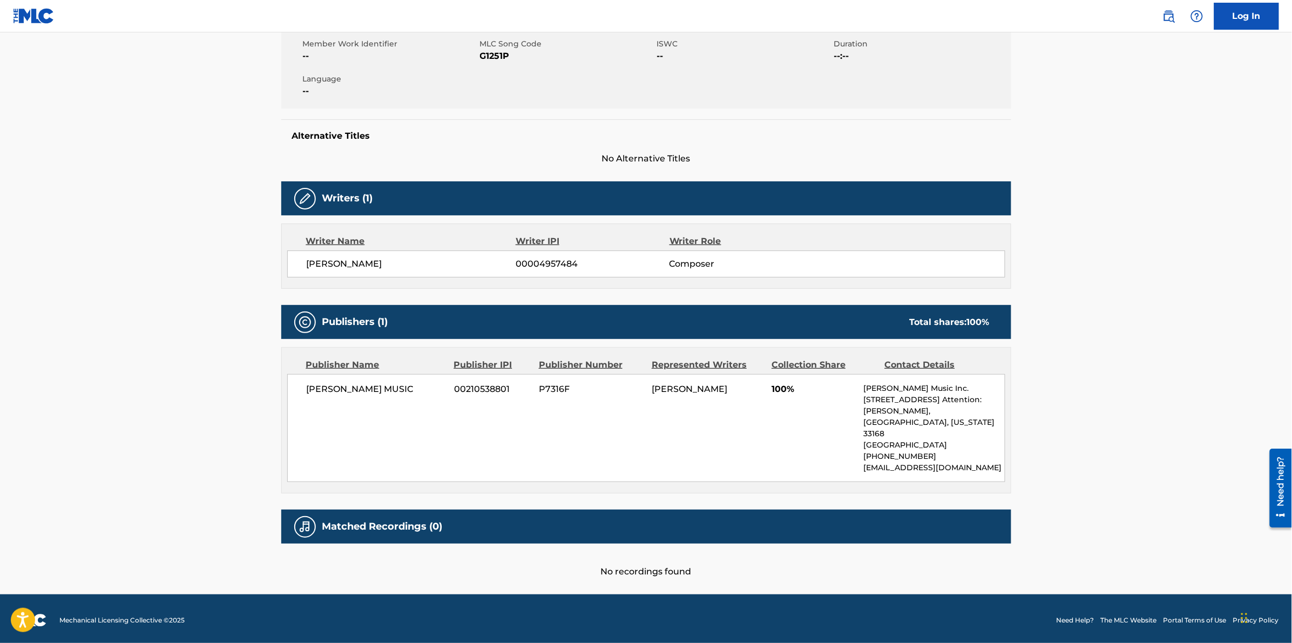
scroll to position [202, 0]
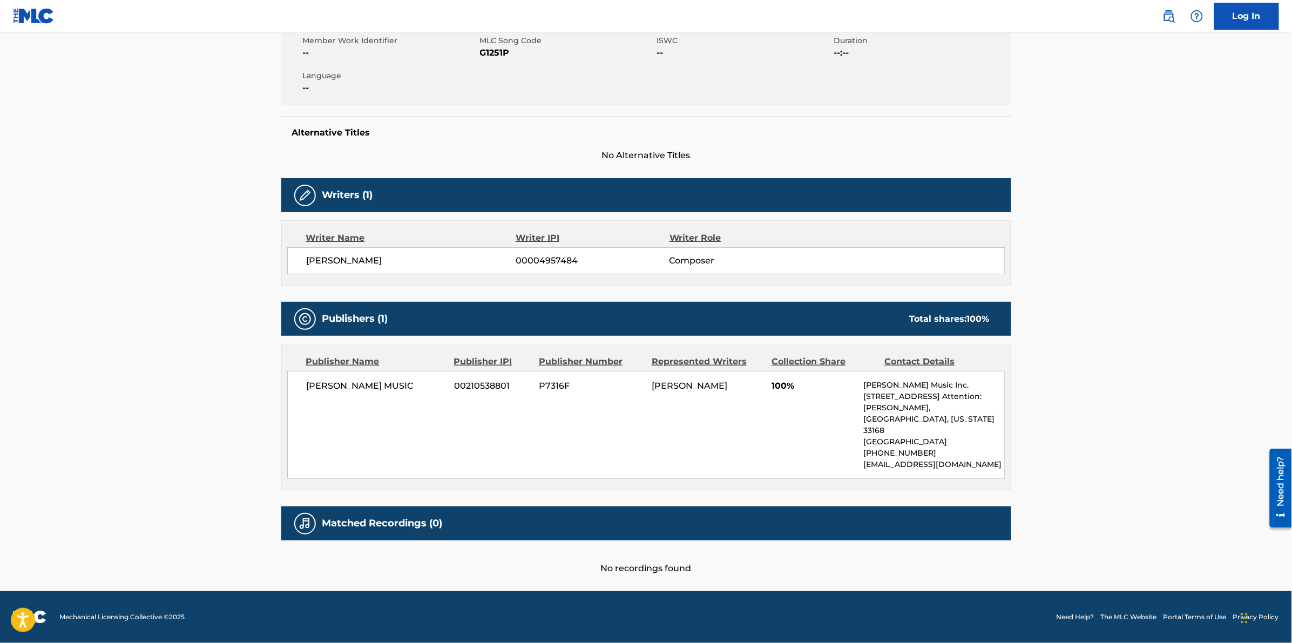
click at [138, 392] on main "< Back to public search results Copy work link GIRL ANSWER YOUR NAME Work Detai…" at bounding box center [646, 210] width 1292 height 761
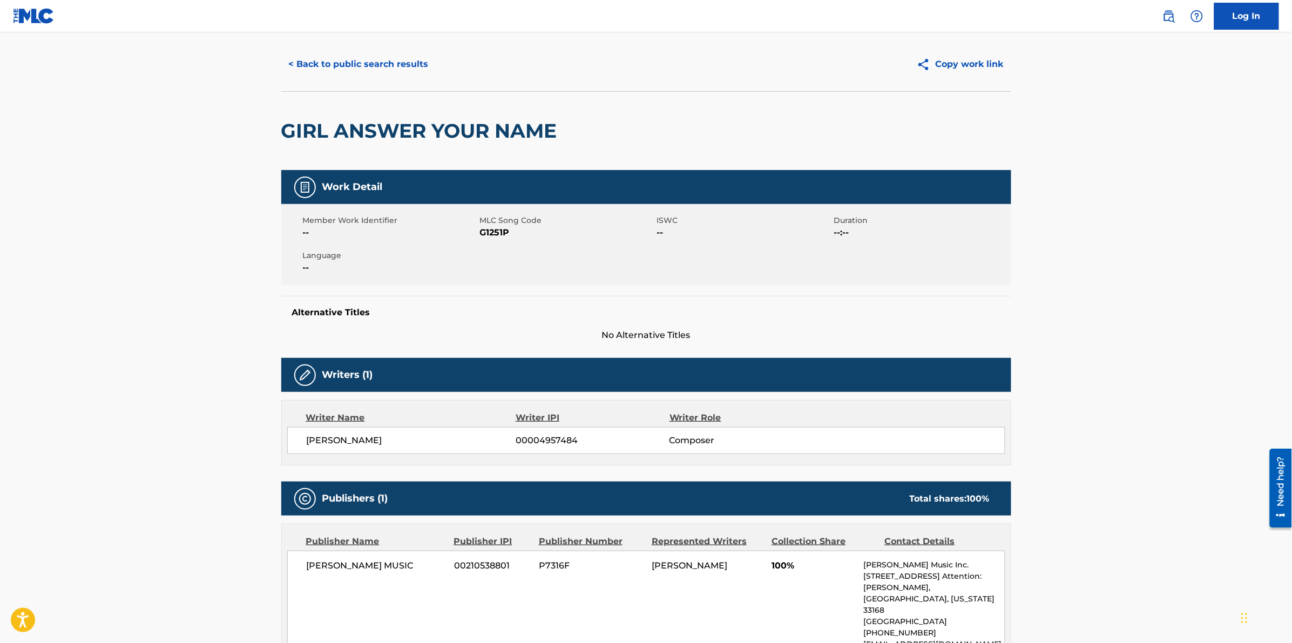
scroll to position [0, 0]
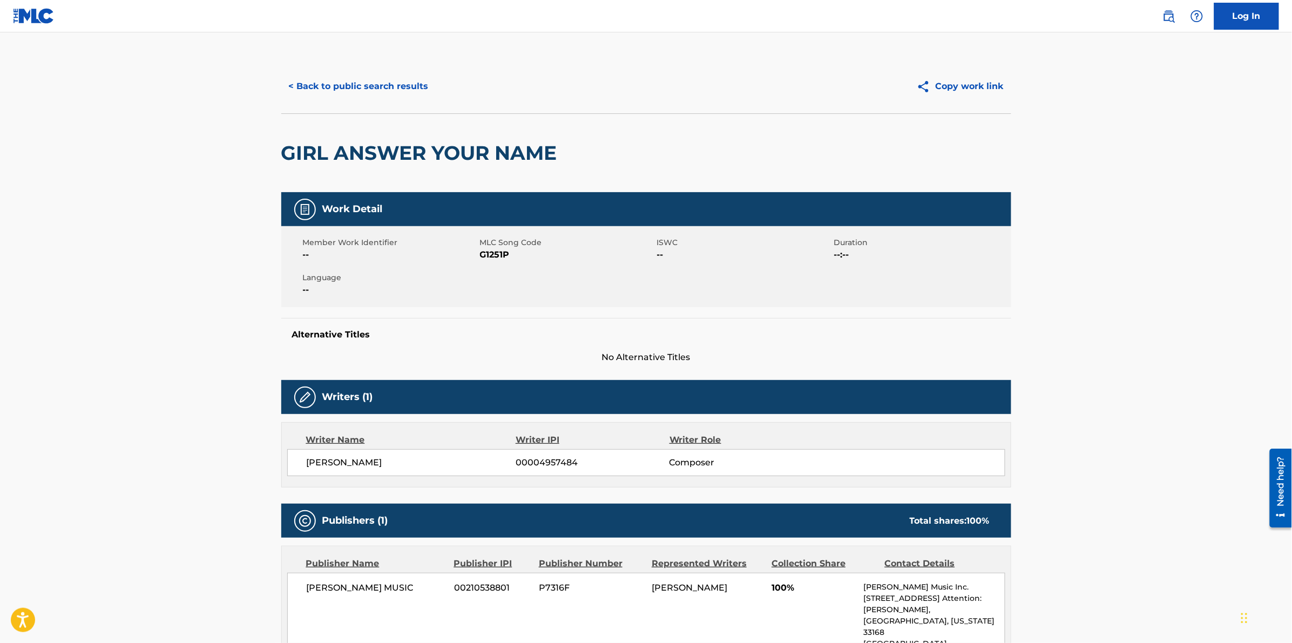
click at [141, 303] on main "< Back to public search results Copy work link GIRL ANSWER YOUR NAME Work Detai…" at bounding box center [646, 412] width 1292 height 761
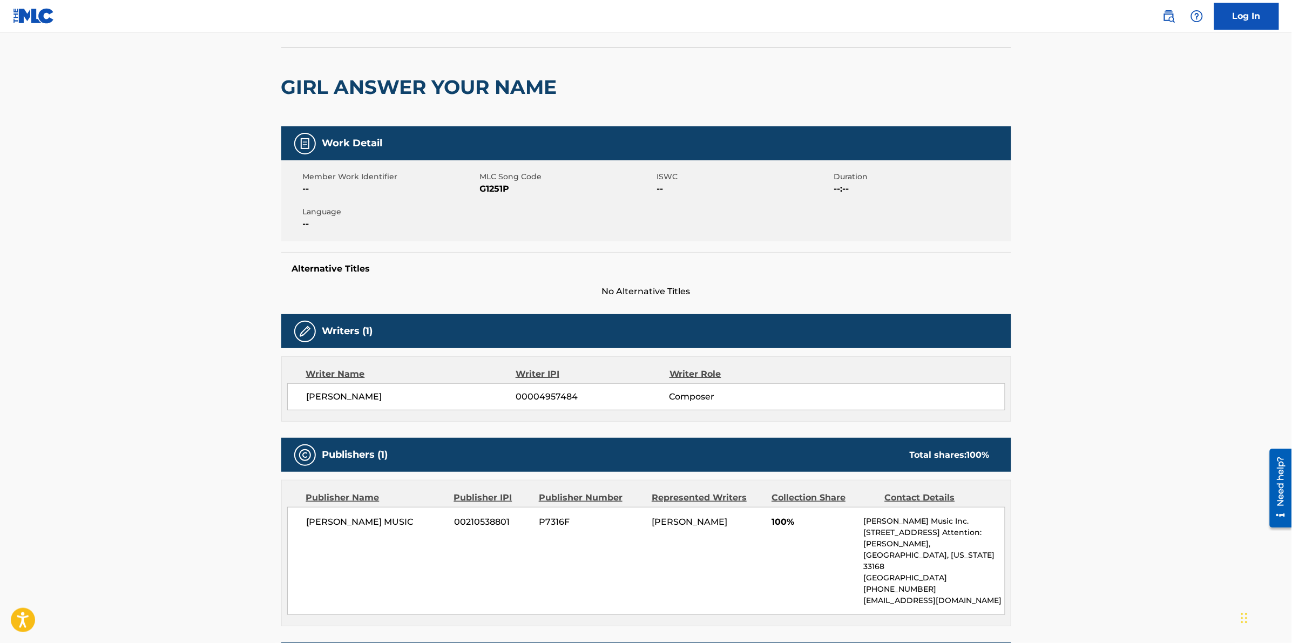
scroll to position [108, 0]
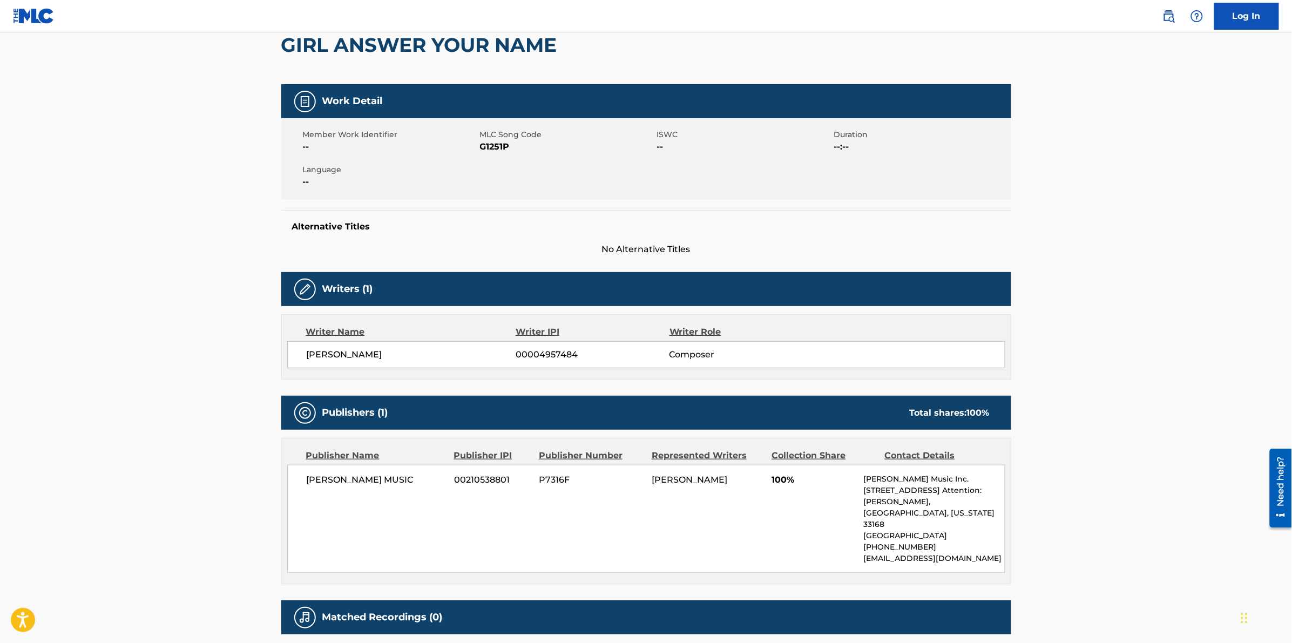
click at [133, 403] on main "< Back to public search results Copy work link GIRL ANSWER YOUR NAME Work Detai…" at bounding box center [646, 304] width 1292 height 761
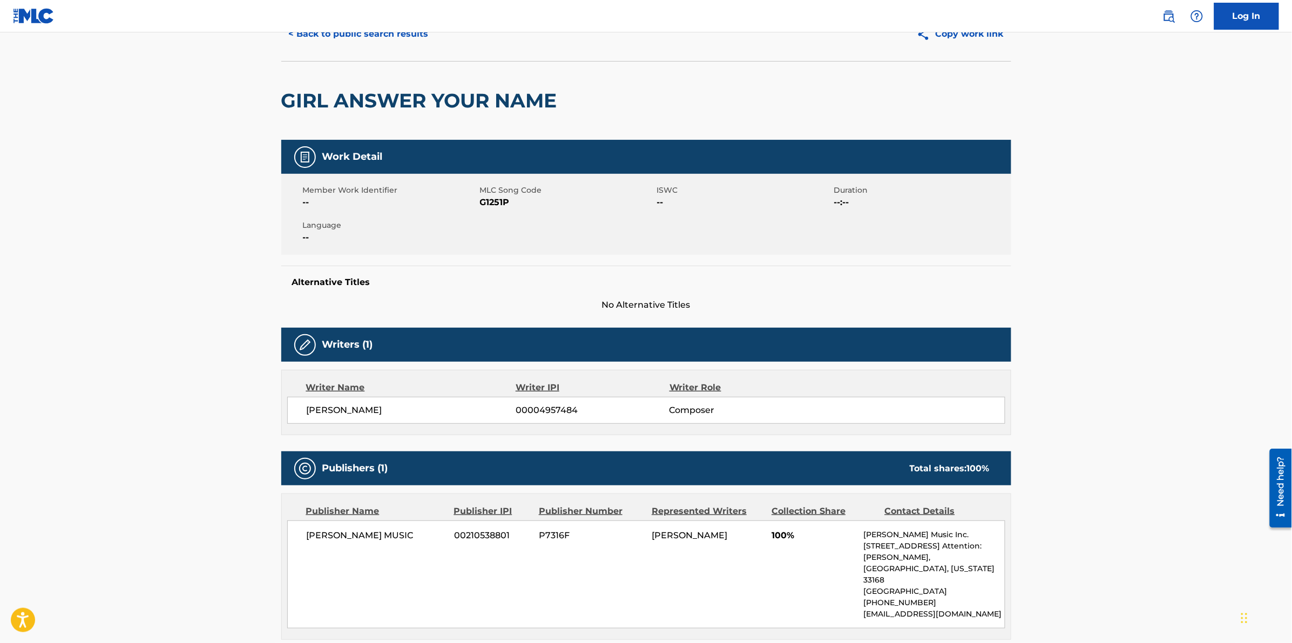
scroll to position [54, 0]
